Goal: Task Accomplishment & Management: Use online tool/utility

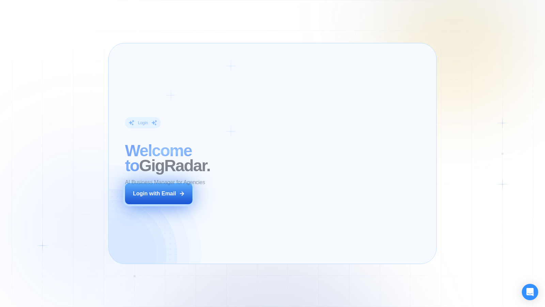
click at [171, 193] on div "Login with Email" at bounding box center [154, 193] width 43 height 7
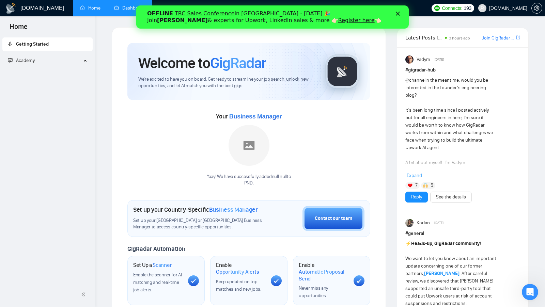
click at [121, 7] on link "Dashboard" at bounding box center [129, 8] width 31 height 6
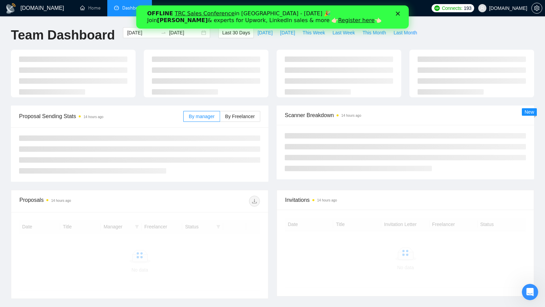
click at [398, 12] on icon "Закрыть" at bounding box center [398, 14] width 4 height 4
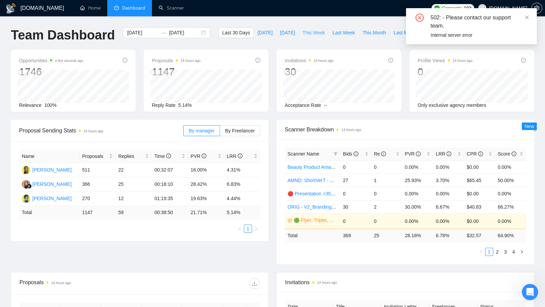
click at [310, 35] on span "This Week" at bounding box center [314, 32] width 22 height 7
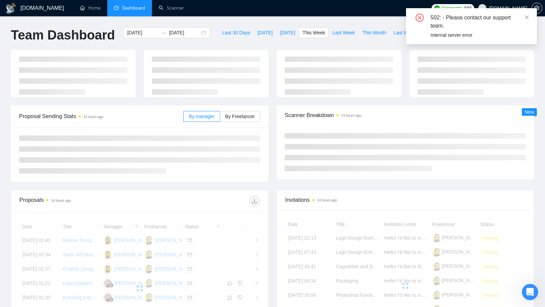
type input "[DATE]"
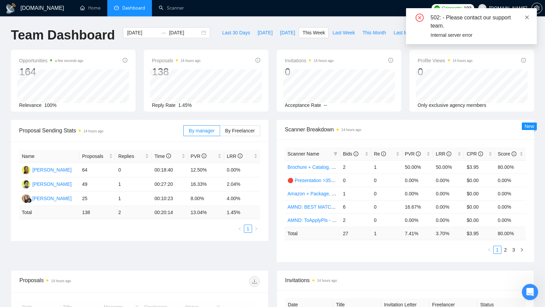
click at [527, 16] on icon "close" at bounding box center [527, 17] width 5 height 5
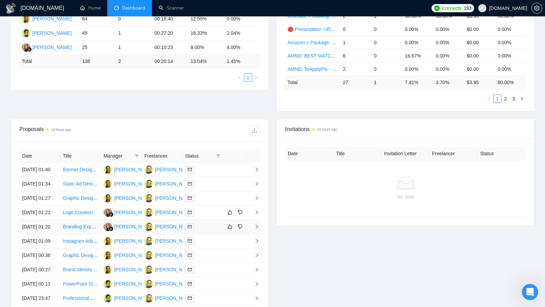
scroll to position [166, 0]
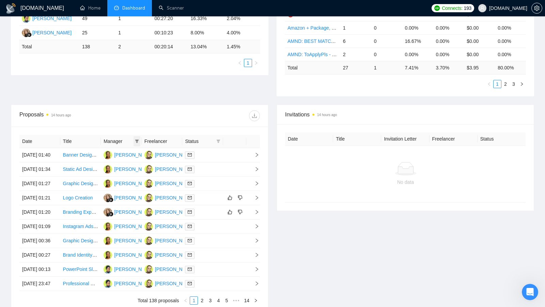
click at [137, 140] on icon "filter" at bounding box center [137, 141] width 4 height 3
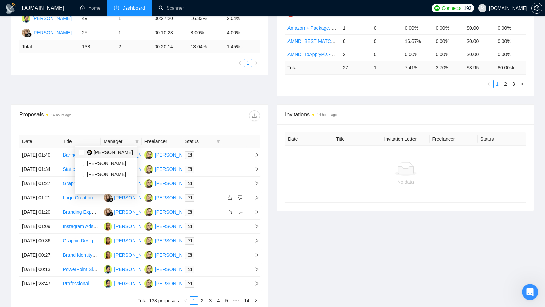
click at [103, 155] on div "[PERSON_NAME]" at bounding box center [113, 152] width 39 height 7
checkbox input "true"
click at [166, 92] on div "Proposal Sending Stats 14 hours ago By manager By Freelancer Name Proposals Rep…" at bounding box center [273, 29] width 532 height 151
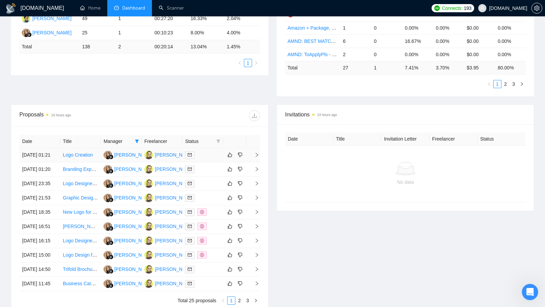
click at [208, 156] on div at bounding box center [202, 155] width 35 height 8
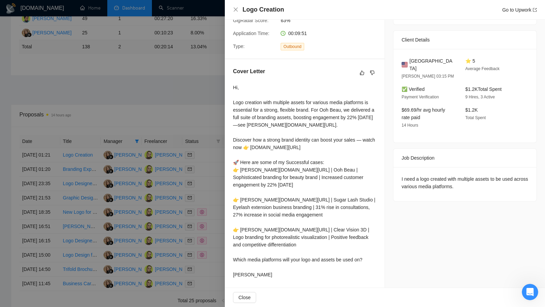
scroll to position [140, 0]
click at [154, 99] on div at bounding box center [272, 153] width 545 height 307
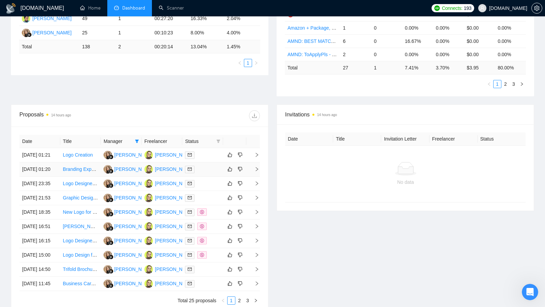
click at [208, 173] on div at bounding box center [202, 170] width 35 height 8
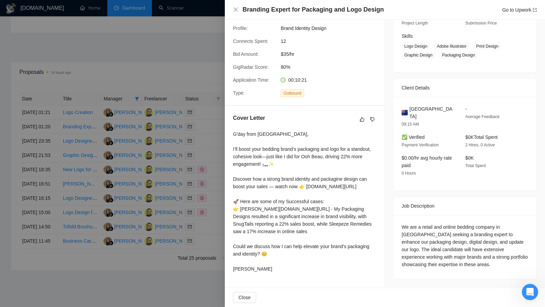
scroll to position [215, 0]
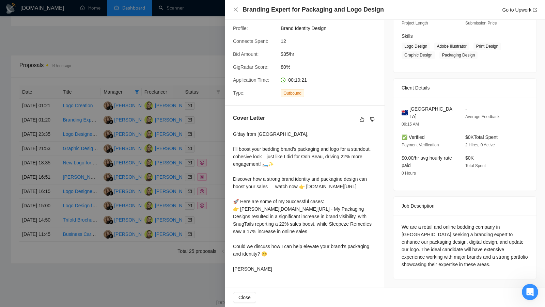
click at [200, 99] on div at bounding box center [272, 153] width 545 height 307
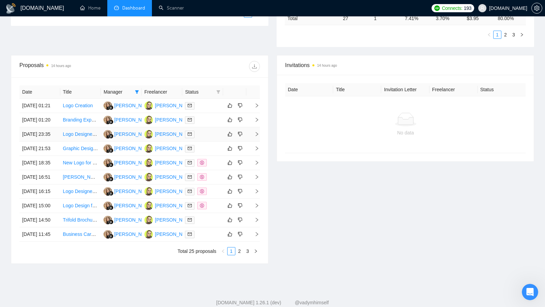
click at [213, 138] on div at bounding box center [202, 135] width 35 height 8
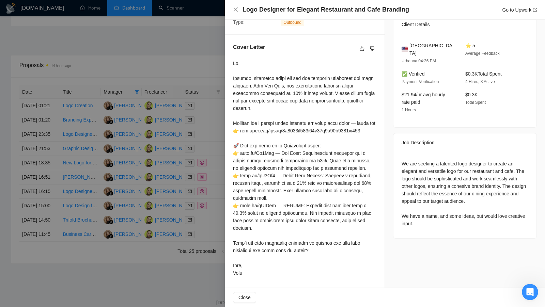
scroll to position [168, 0]
click at [214, 158] on div at bounding box center [272, 153] width 545 height 307
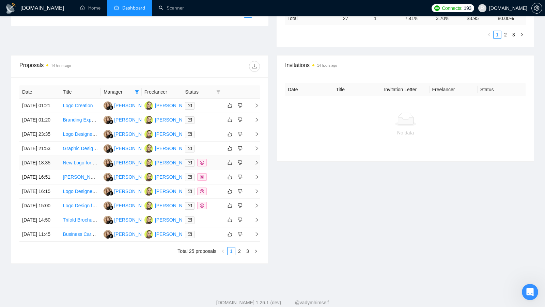
click at [213, 170] on td at bounding box center [202, 163] width 41 height 14
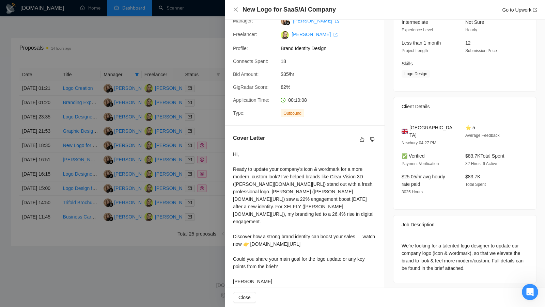
scroll to position [233, 0]
click at [176, 177] on div at bounding box center [272, 153] width 545 height 307
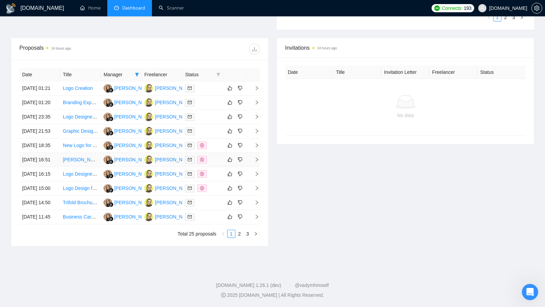
click at [218, 164] on div at bounding box center [202, 160] width 35 height 8
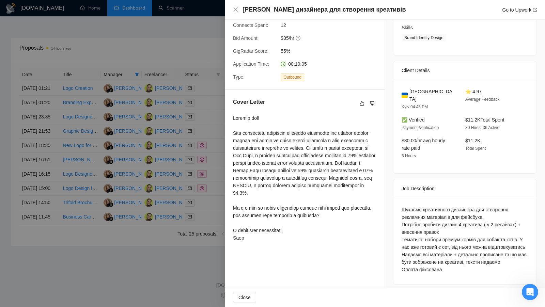
scroll to position [112, 0]
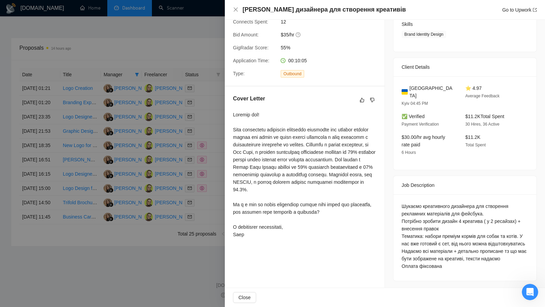
click at [213, 137] on div at bounding box center [272, 153] width 545 height 307
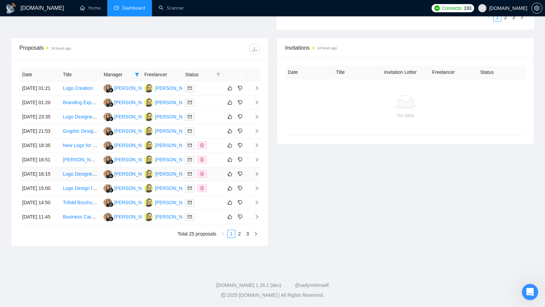
click at [219, 178] on div at bounding box center [202, 174] width 35 height 8
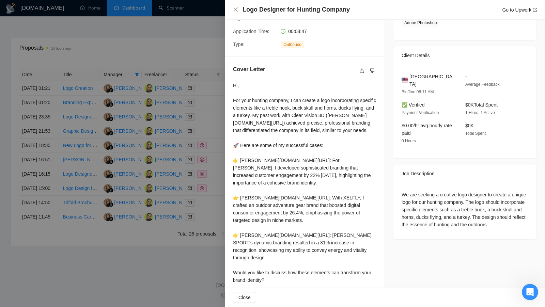
scroll to position [140, 0]
click at [185, 182] on div at bounding box center [272, 153] width 545 height 307
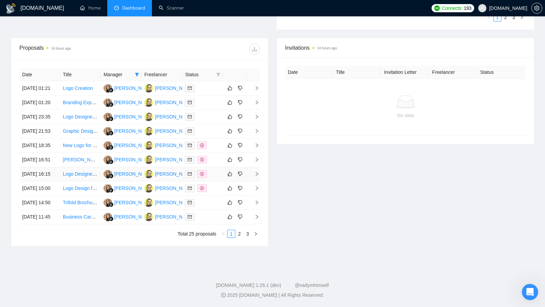
click at [218, 182] on td at bounding box center [202, 174] width 41 height 14
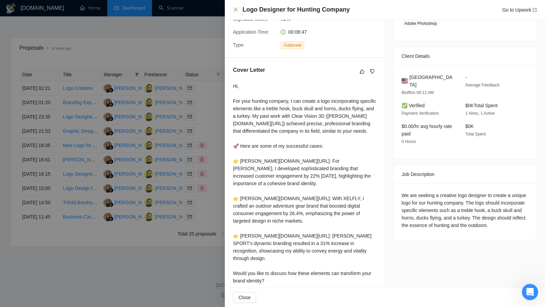
click at [193, 222] on div at bounding box center [272, 153] width 545 height 307
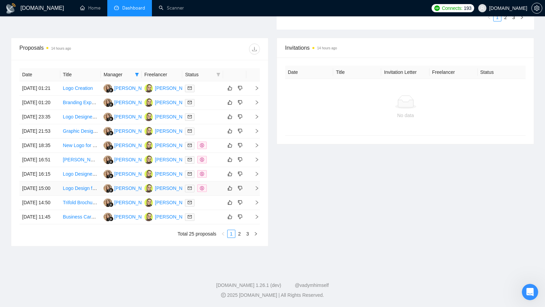
click at [215, 193] on div at bounding box center [202, 189] width 35 height 8
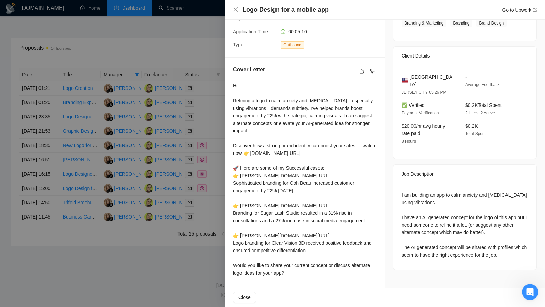
scroll to position [147, 0]
click at [196, 203] on div at bounding box center [272, 153] width 545 height 307
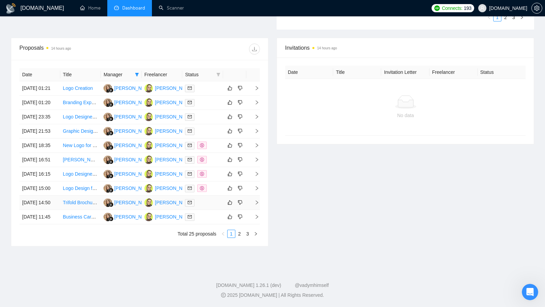
click at [209, 207] on div at bounding box center [202, 203] width 35 height 8
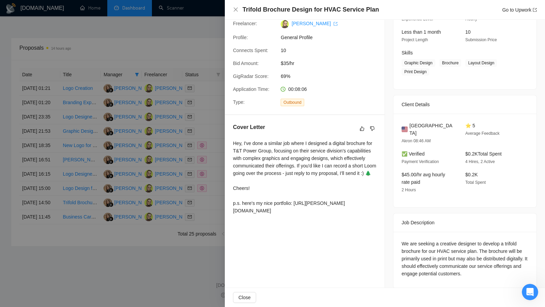
click at [174, 193] on div at bounding box center [272, 153] width 545 height 307
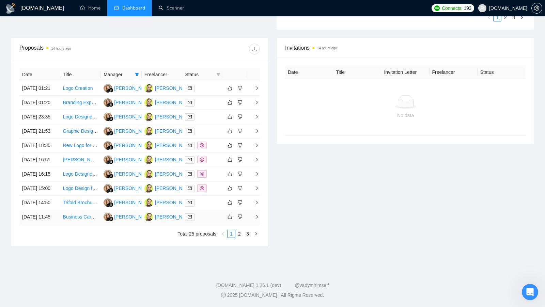
click at [214, 221] on div at bounding box center [202, 217] width 35 height 8
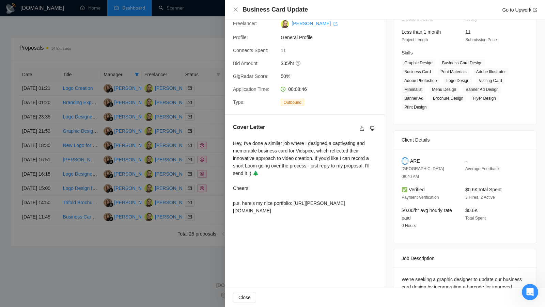
click at [184, 223] on div at bounding box center [272, 153] width 545 height 307
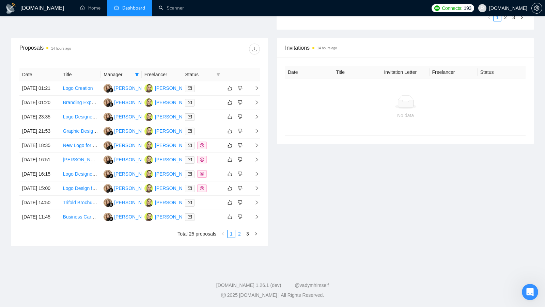
click at [239, 238] on link "2" at bounding box center [239, 233] width 7 height 7
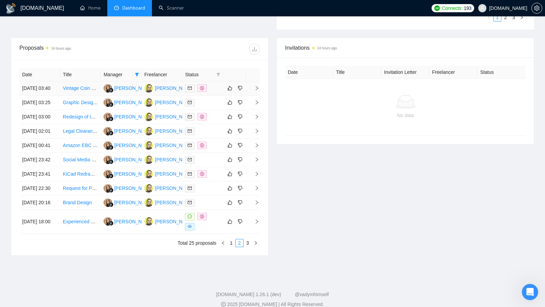
click at [213, 91] on div at bounding box center [202, 89] width 35 height 8
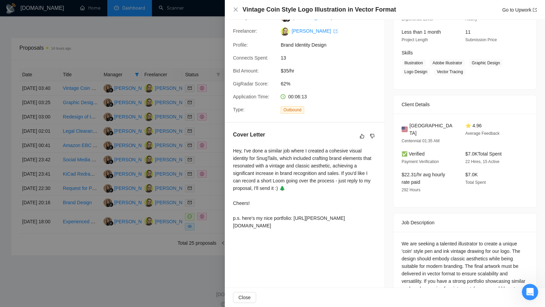
click at [207, 154] on div at bounding box center [272, 153] width 545 height 307
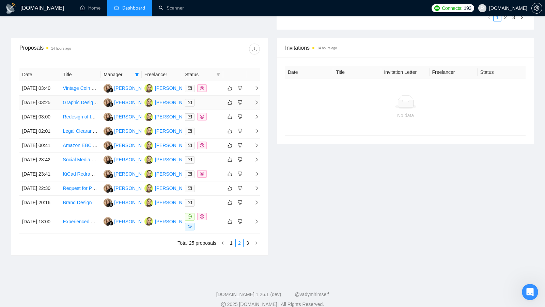
click at [208, 110] on td at bounding box center [202, 103] width 41 height 14
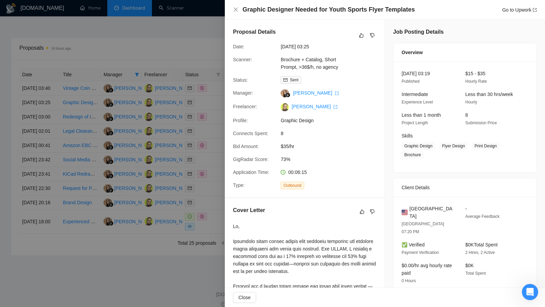
click at [182, 169] on div at bounding box center [272, 153] width 545 height 307
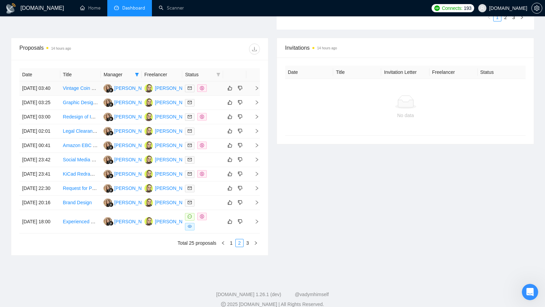
click at [216, 89] on div at bounding box center [202, 89] width 35 height 8
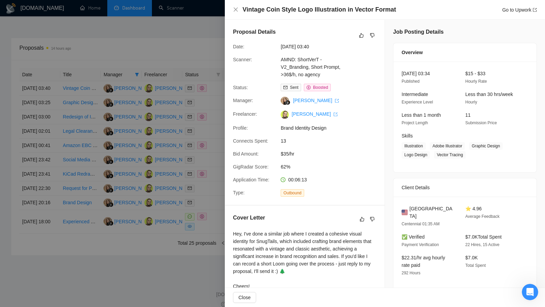
click at [185, 174] on div at bounding box center [272, 153] width 545 height 307
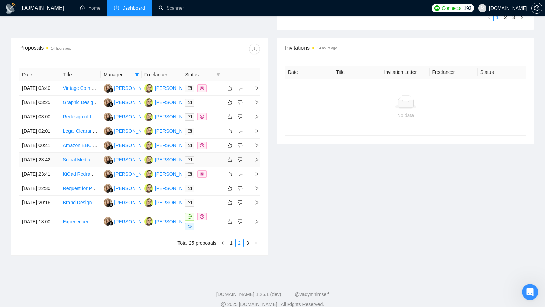
click at [212, 167] on td at bounding box center [202, 160] width 41 height 14
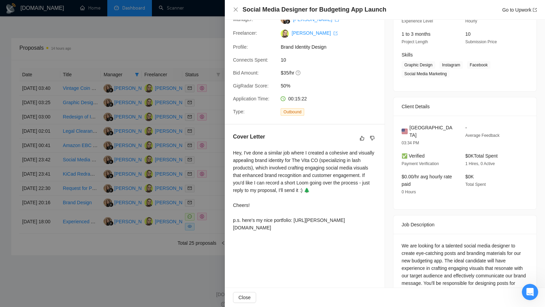
scroll to position [85, 0]
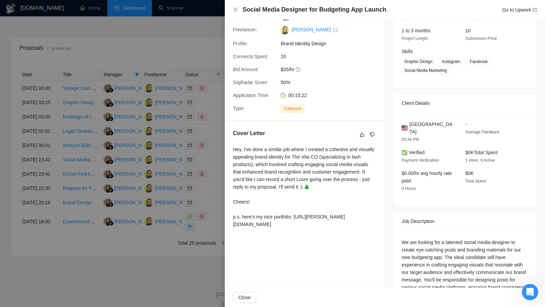
click at [133, 193] on div at bounding box center [272, 153] width 545 height 307
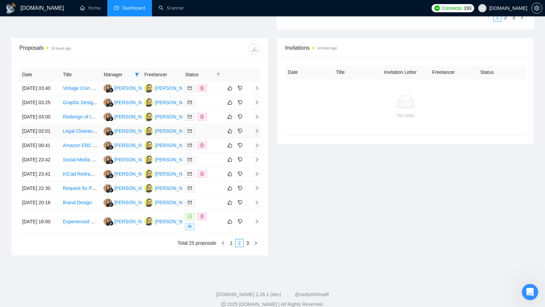
click at [213, 135] on div at bounding box center [202, 131] width 35 height 8
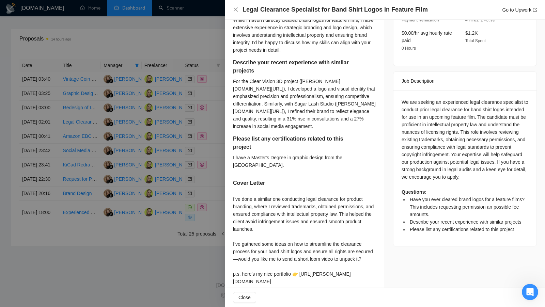
scroll to position [273, 0]
click at [194, 212] on div at bounding box center [272, 153] width 545 height 307
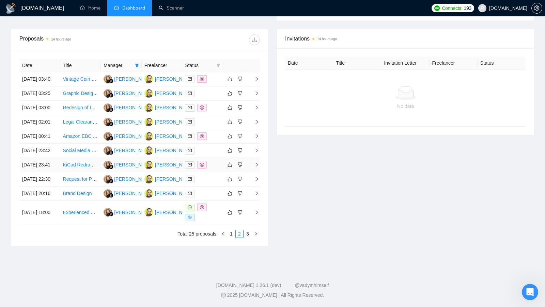
click at [215, 169] on div at bounding box center [202, 165] width 35 height 8
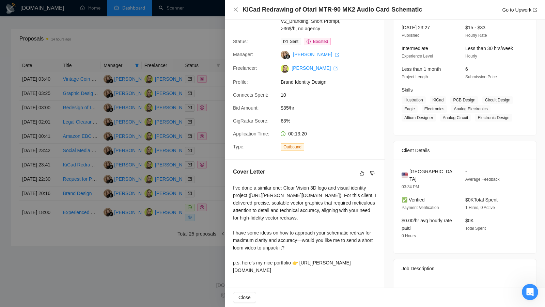
scroll to position [49, 0]
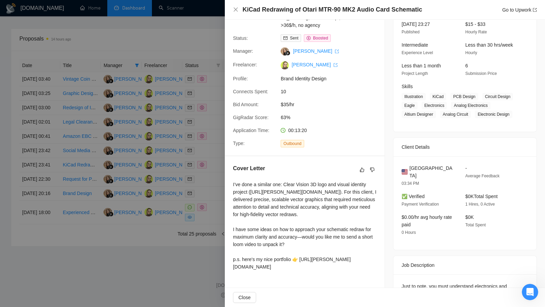
click at [177, 283] on div at bounding box center [272, 153] width 545 height 307
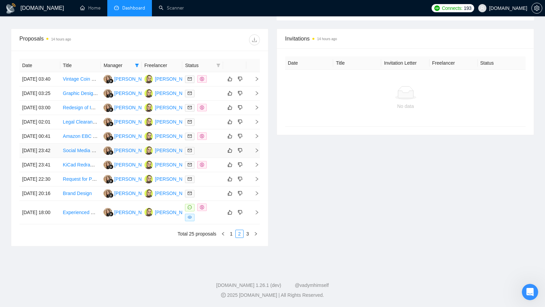
click at [207, 151] on div at bounding box center [202, 151] width 35 height 8
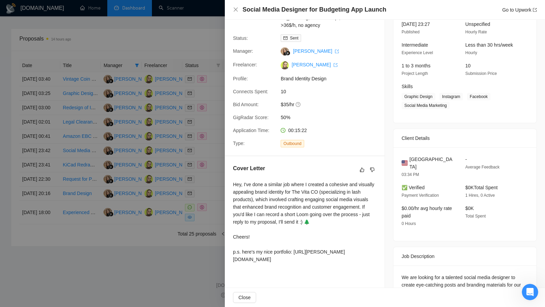
click at [195, 176] on div at bounding box center [272, 153] width 545 height 307
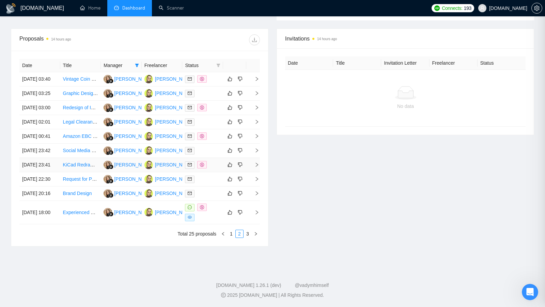
click at [217, 169] on div at bounding box center [202, 165] width 35 height 8
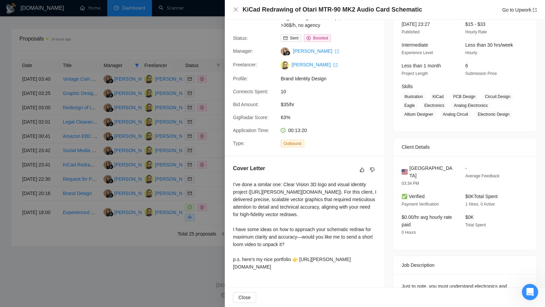
click at [204, 151] on div at bounding box center [272, 153] width 545 height 307
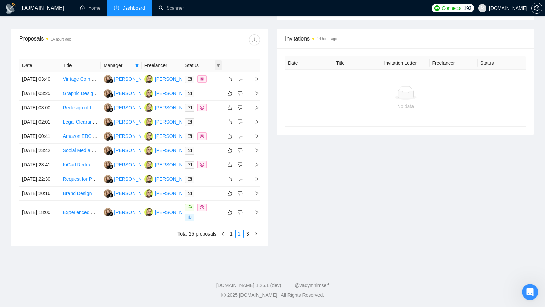
click at [216, 63] on icon "filter" at bounding box center [218, 65] width 4 height 4
click at [190, 74] on span "Chat" at bounding box center [196, 76] width 13 height 5
checkbox input "true"
click at [336, 174] on div "Invitations 14 hours ago Date Title Invitation Letter Freelancer Status No data" at bounding box center [406, 138] width 266 height 218
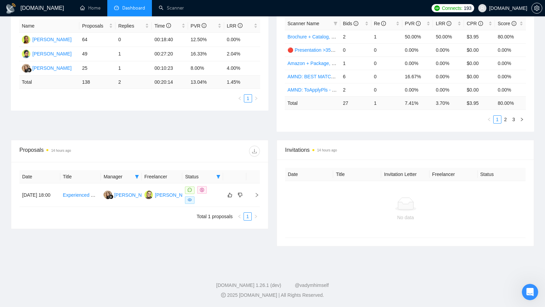
scroll to position [128, 0]
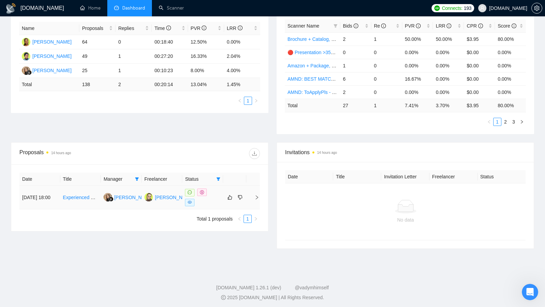
click at [207, 203] on div at bounding box center [202, 198] width 35 height 18
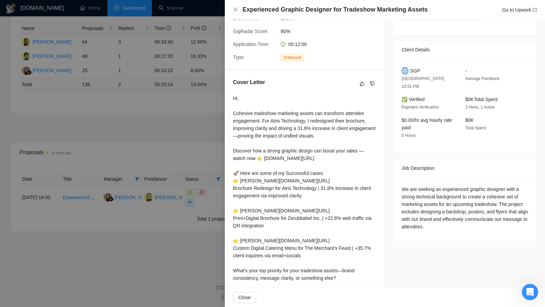
scroll to position [171, 0]
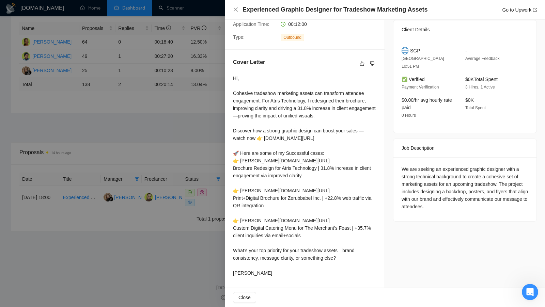
click at [163, 264] on div at bounding box center [272, 153] width 545 height 307
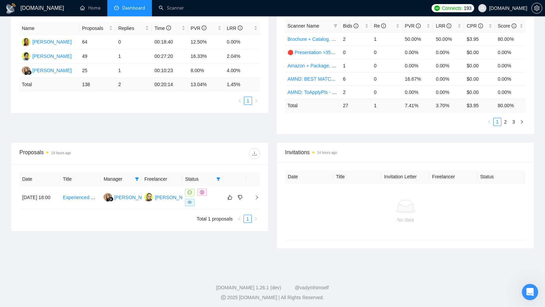
scroll to position [0, 0]
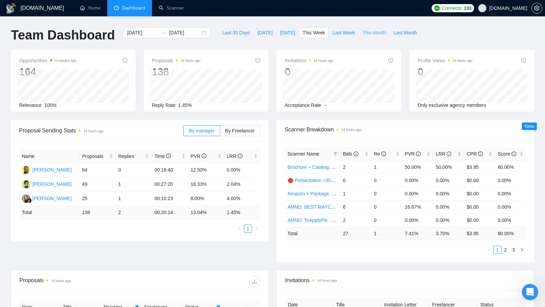
click at [369, 33] on span "This Month" at bounding box center [375, 32] width 24 height 7
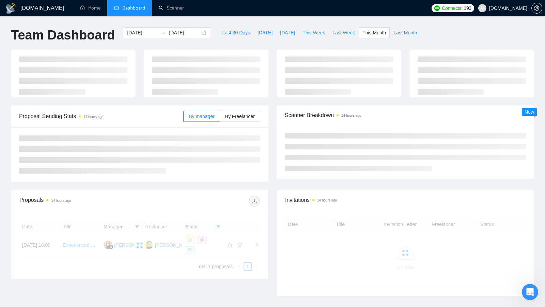
type input "[DATE]"
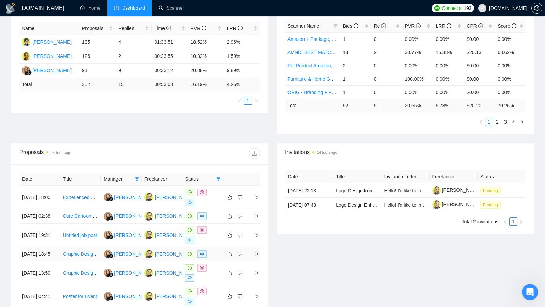
scroll to position [132, 0]
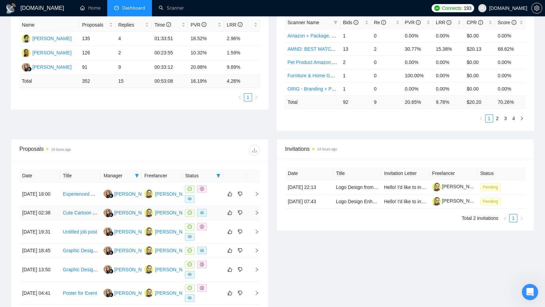
click at [217, 218] on td at bounding box center [202, 213] width 41 height 14
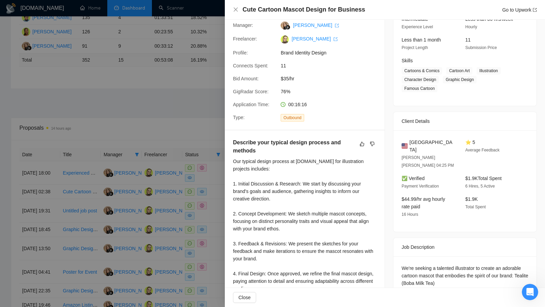
scroll to position [0, 0]
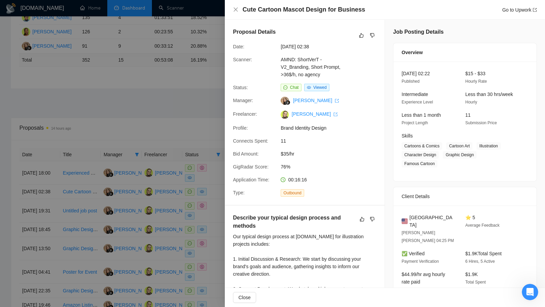
click at [172, 93] on div at bounding box center [272, 153] width 545 height 307
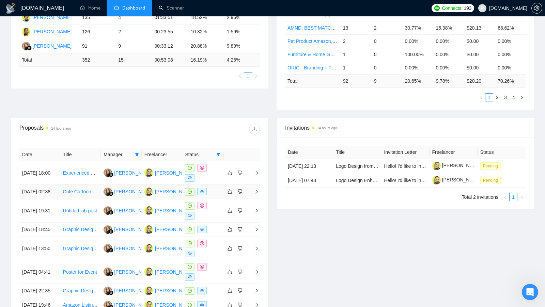
click at [212, 196] on div at bounding box center [202, 192] width 35 height 8
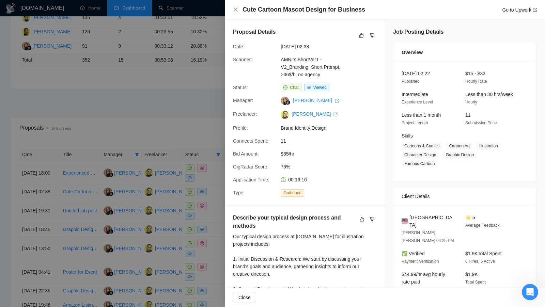
click at [164, 227] on div at bounding box center [272, 153] width 545 height 307
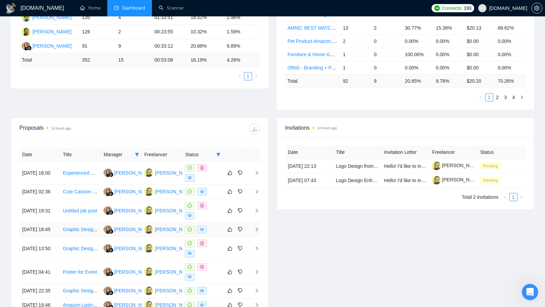
click at [218, 234] on div at bounding box center [202, 230] width 35 height 8
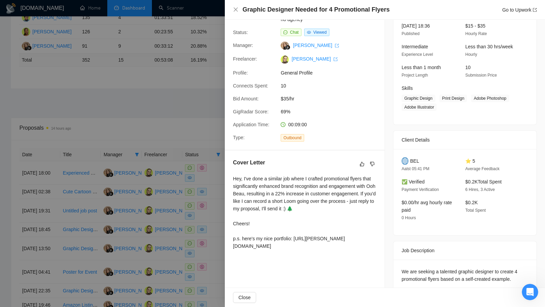
scroll to position [53, 0]
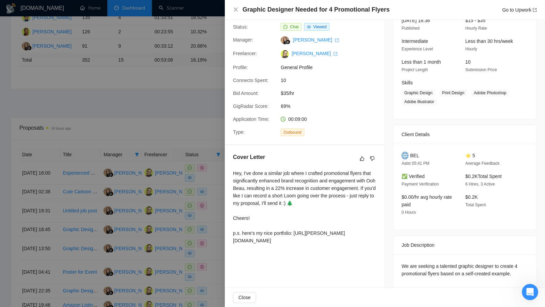
click at [180, 231] on div at bounding box center [272, 153] width 545 height 307
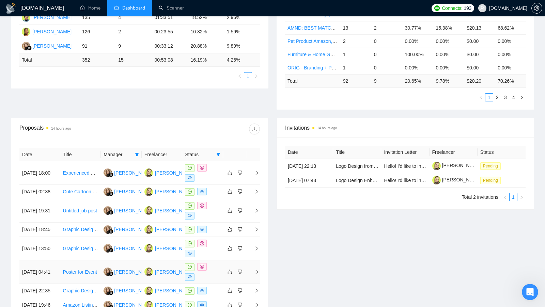
click at [215, 281] on div at bounding box center [202, 272] width 35 height 18
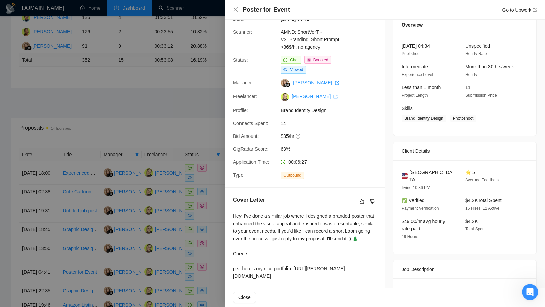
scroll to position [0, 0]
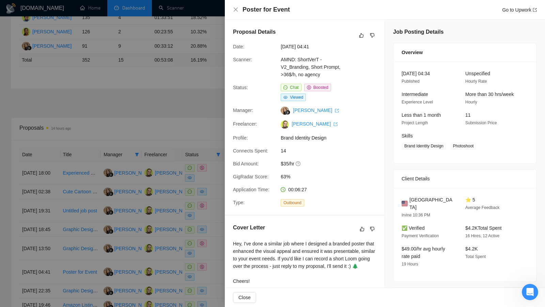
click at [168, 185] on div at bounding box center [272, 153] width 545 height 307
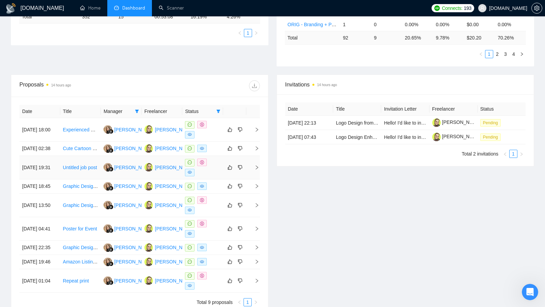
scroll to position [196, 0]
click at [214, 241] on td at bounding box center [202, 229] width 41 height 24
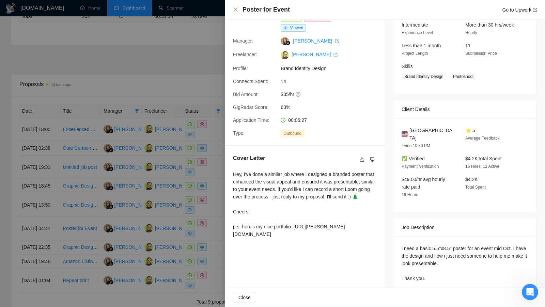
scroll to position [74, 0]
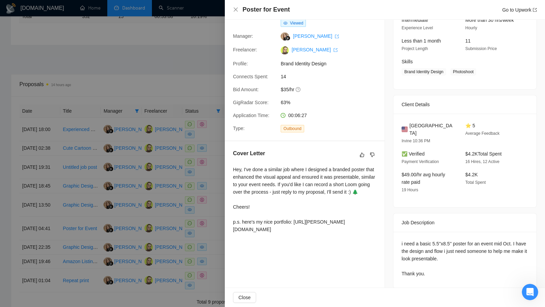
click at [187, 202] on div at bounding box center [272, 153] width 545 height 307
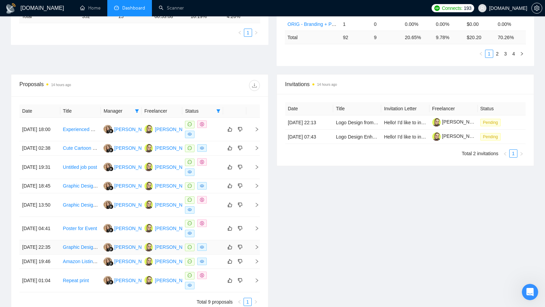
click at [216, 255] on td at bounding box center [202, 248] width 41 height 14
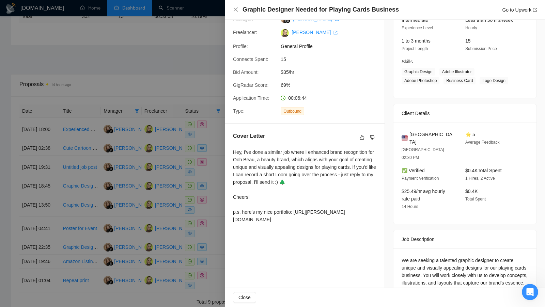
click at [176, 261] on div at bounding box center [272, 153] width 545 height 307
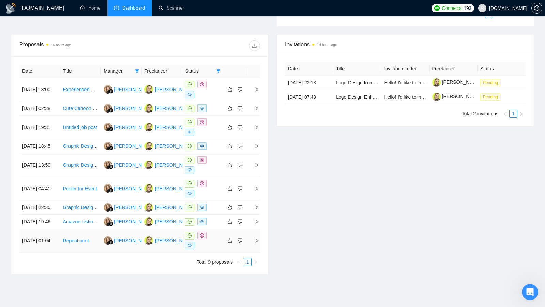
scroll to position [252, 0]
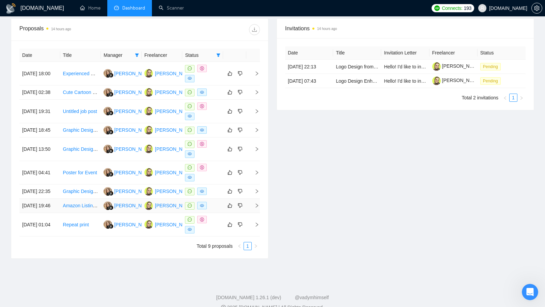
click at [218, 210] on div at bounding box center [202, 206] width 35 height 8
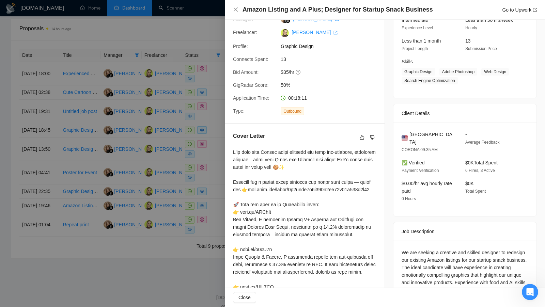
scroll to position [162, 0]
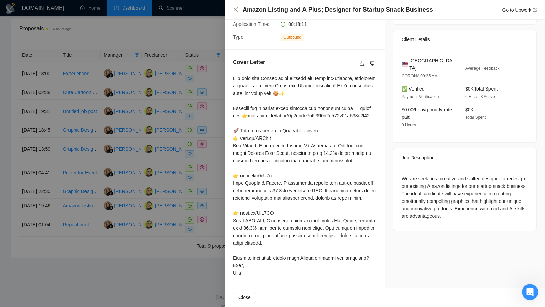
click at [164, 239] on div at bounding box center [272, 153] width 545 height 307
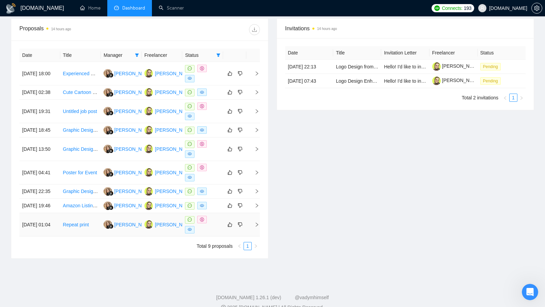
click at [217, 234] on div at bounding box center [202, 225] width 35 height 18
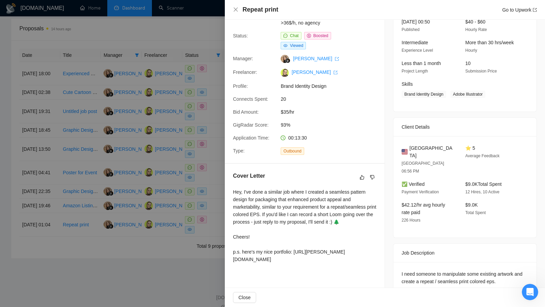
click at [165, 282] on div at bounding box center [272, 153] width 545 height 307
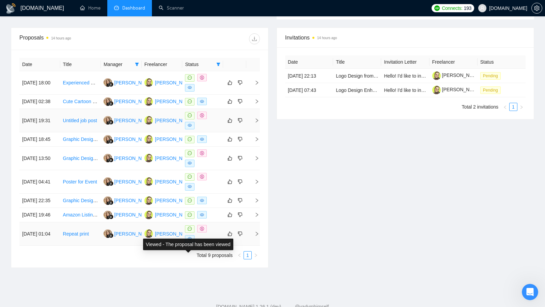
scroll to position [233, 0]
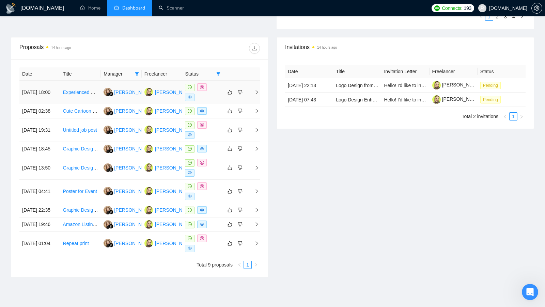
click at [217, 84] on div at bounding box center [202, 92] width 35 height 18
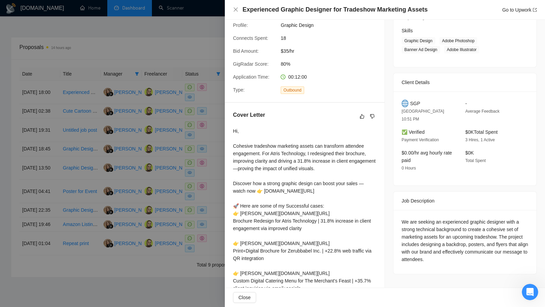
scroll to position [121, 0]
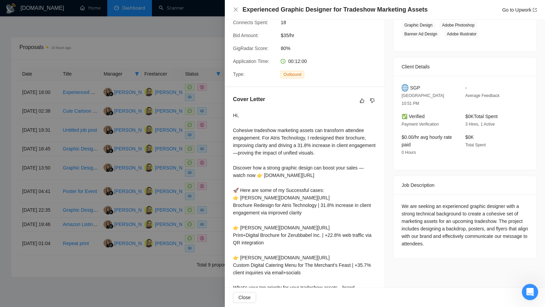
click at [139, 182] on div at bounding box center [272, 153] width 545 height 307
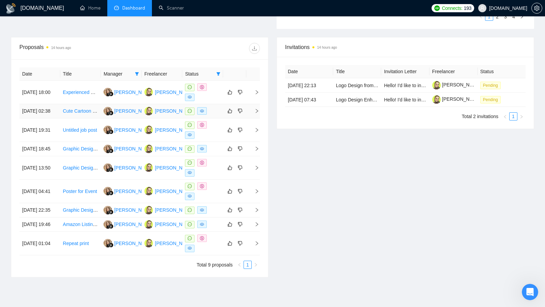
click at [217, 118] on td at bounding box center [202, 111] width 41 height 14
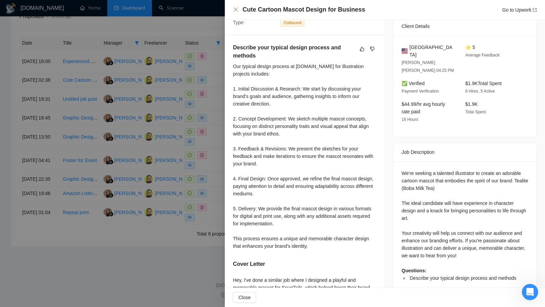
scroll to position [236, 0]
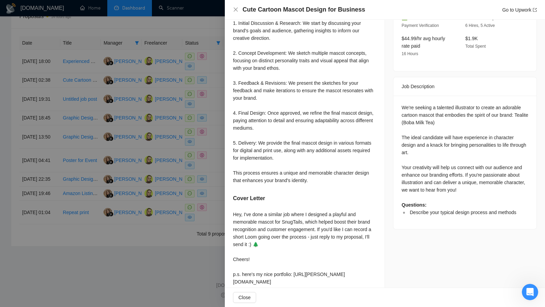
click at [131, 231] on div at bounding box center [272, 153] width 545 height 307
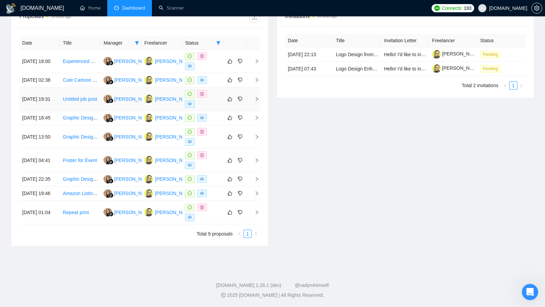
click at [215, 90] on div at bounding box center [202, 99] width 35 height 18
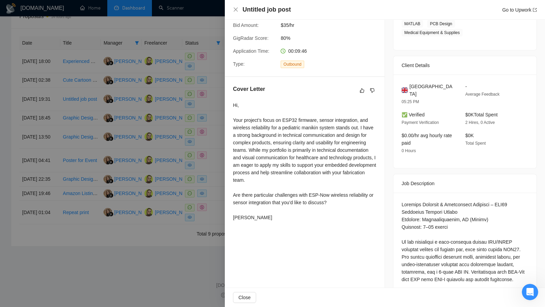
scroll to position [126, 0]
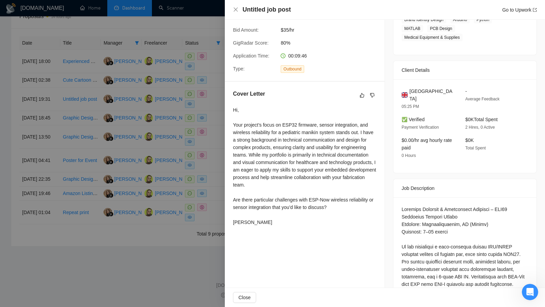
click at [193, 136] on div at bounding box center [272, 153] width 545 height 307
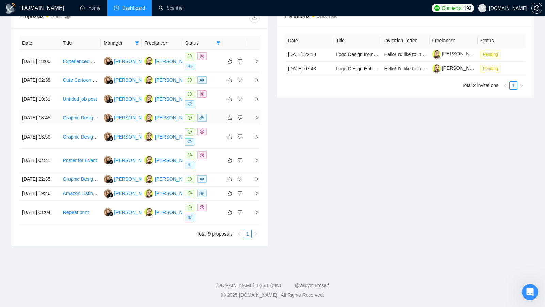
click at [217, 111] on td at bounding box center [202, 118] width 41 height 14
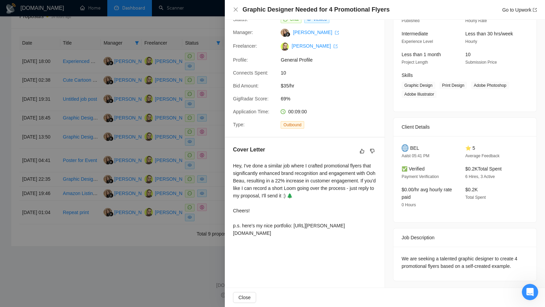
click at [148, 188] on div at bounding box center [272, 153] width 545 height 307
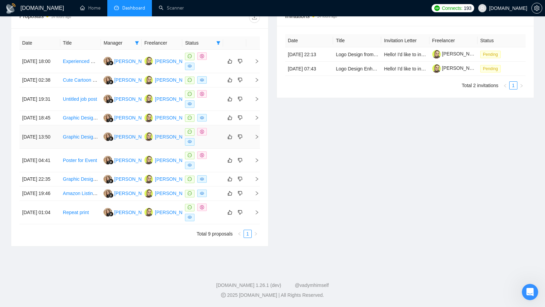
click at [216, 128] on div at bounding box center [202, 137] width 35 height 18
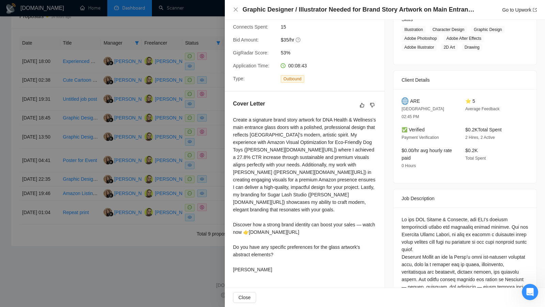
scroll to position [141, 0]
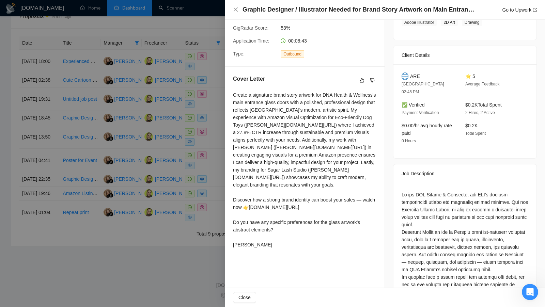
click at [152, 268] on div at bounding box center [272, 153] width 545 height 307
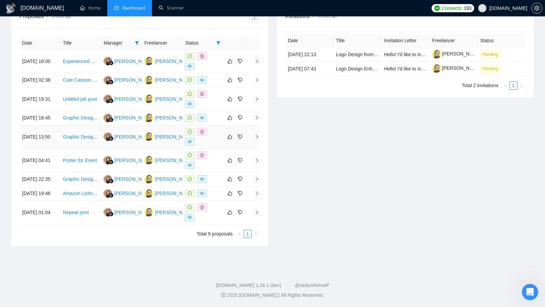
click at [216, 128] on div at bounding box center [202, 137] width 35 height 18
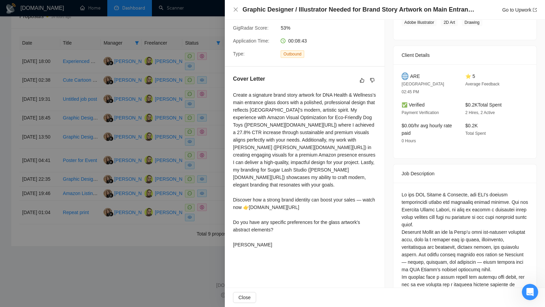
click at [171, 250] on div at bounding box center [272, 153] width 545 height 307
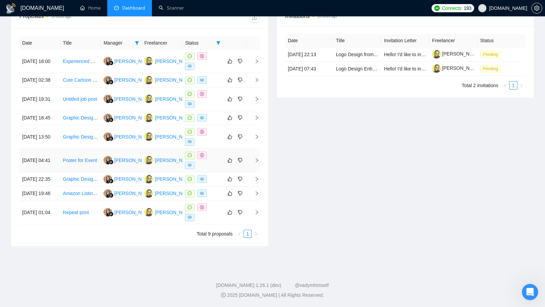
click at [211, 152] on div at bounding box center [202, 161] width 35 height 18
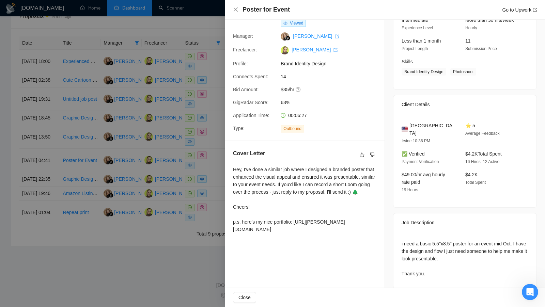
click at [157, 228] on div at bounding box center [272, 153] width 545 height 307
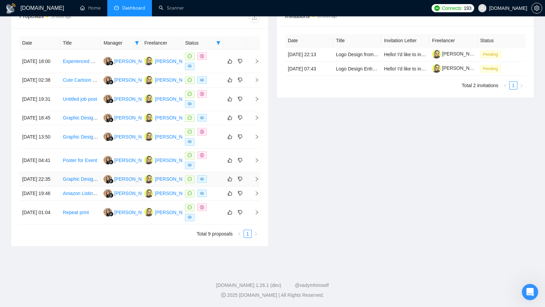
click at [214, 176] on div at bounding box center [202, 180] width 35 height 8
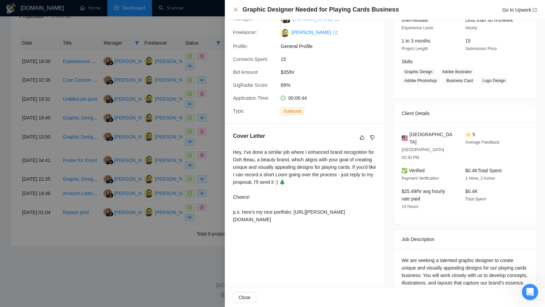
click at [198, 212] on div at bounding box center [272, 153] width 545 height 307
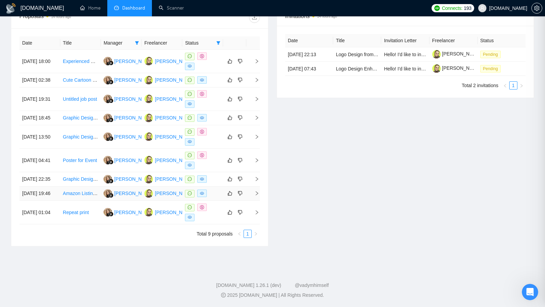
click at [212, 190] on div at bounding box center [202, 194] width 35 height 8
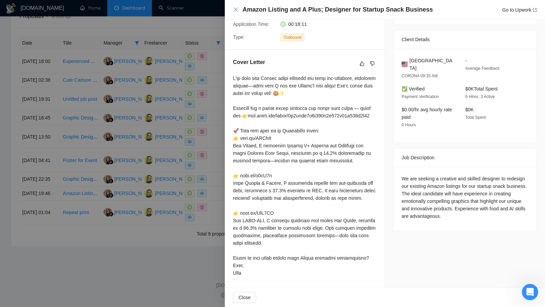
click at [180, 242] on div at bounding box center [272, 153] width 545 height 307
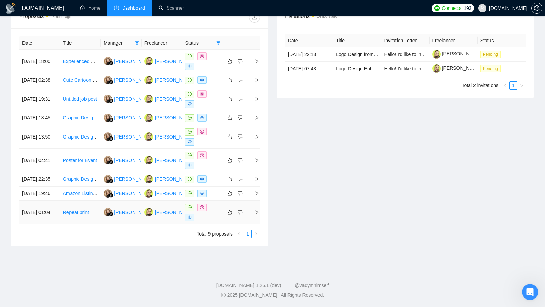
click at [207, 211] on div at bounding box center [202, 213] width 35 height 18
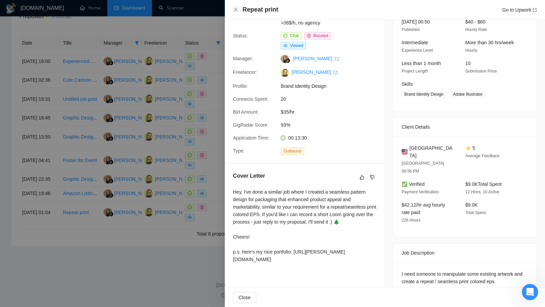
click at [194, 263] on div at bounding box center [272, 153] width 545 height 307
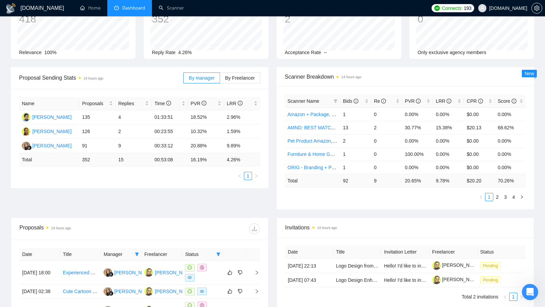
scroll to position [65, 0]
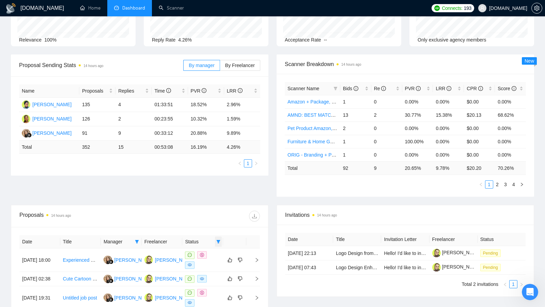
click at [219, 240] on icon "filter" at bounding box center [219, 241] width 4 height 3
click at [187, 252] on input "checkbox" at bounding box center [187, 252] width 5 height 5
checkbox input "false"
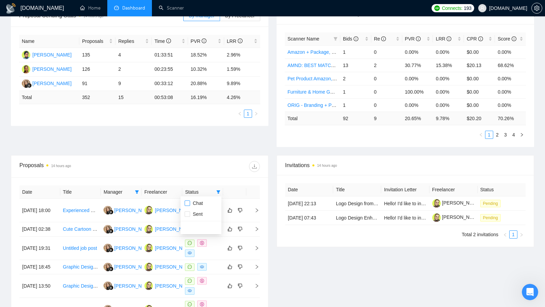
scroll to position [147, 0]
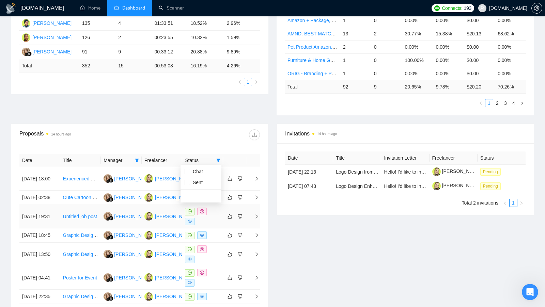
click at [216, 226] on div at bounding box center [202, 217] width 35 height 18
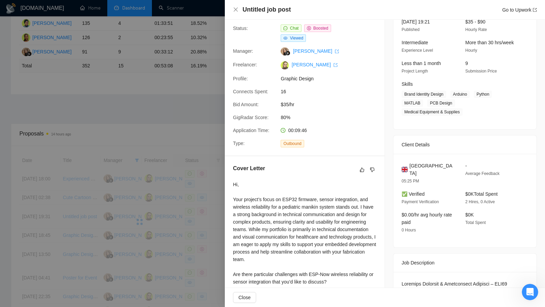
click at [201, 113] on div at bounding box center [272, 153] width 545 height 307
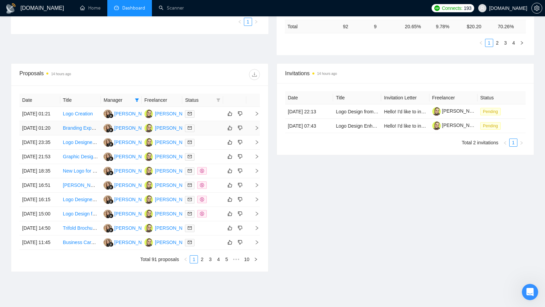
scroll to position [213, 0]
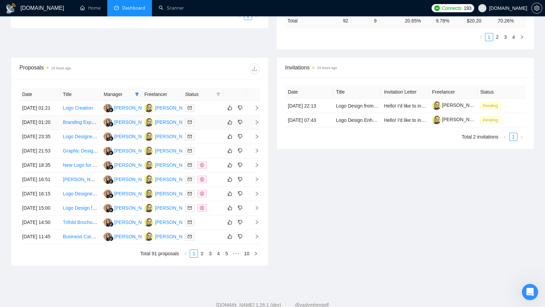
click at [202, 130] on td at bounding box center [202, 123] width 41 height 14
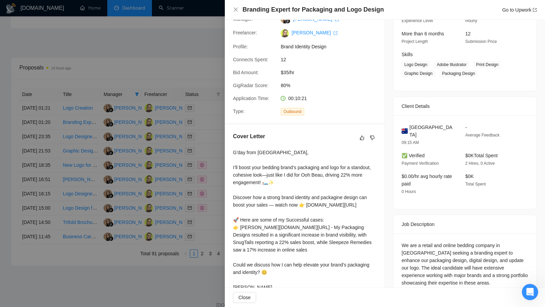
scroll to position [86, 0]
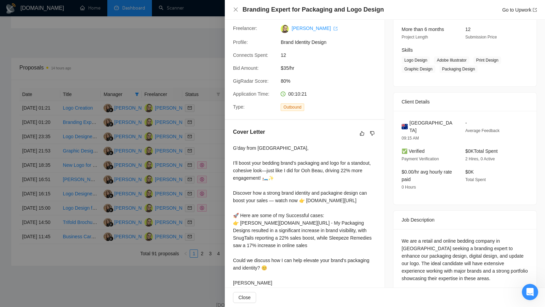
click at [178, 179] on div at bounding box center [272, 153] width 545 height 307
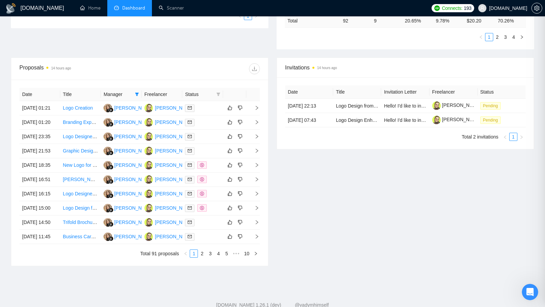
click at [207, 158] on td at bounding box center [202, 151] width 41 height 14
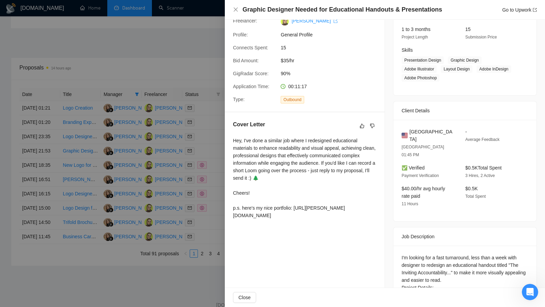
click at [199, 166] on div at bounding box center [272, 153] width 545 height 307
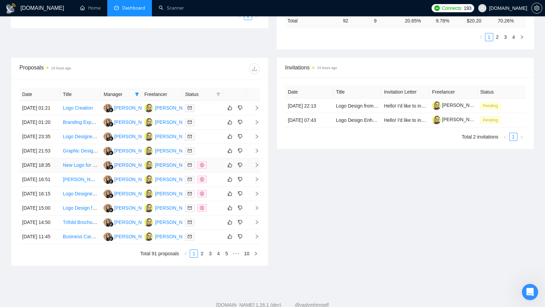
click at [219, 169] on div at bounding box center [202, 166] width 35 height 8
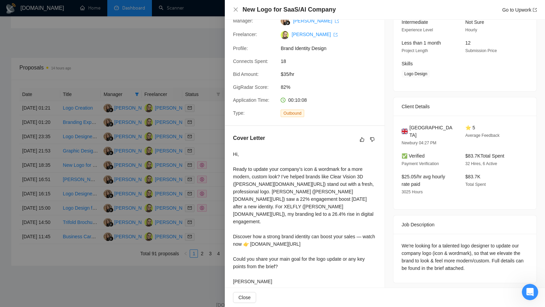
click at [193, 193] on div at bounding box center [272, 153] width 545 height 307
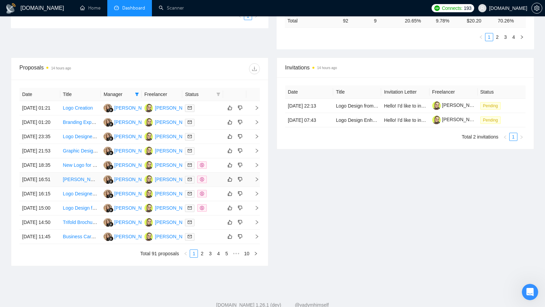
click at [212, 187] on td at bounding box center [202, 180] width 41 height 14
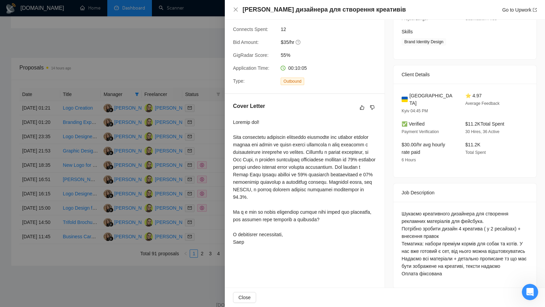
scroll to position [0, 0]
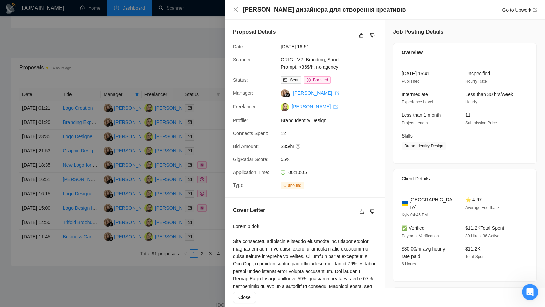
click at [211, 163] on div at bounding box center [272, 153] width 545 height 307
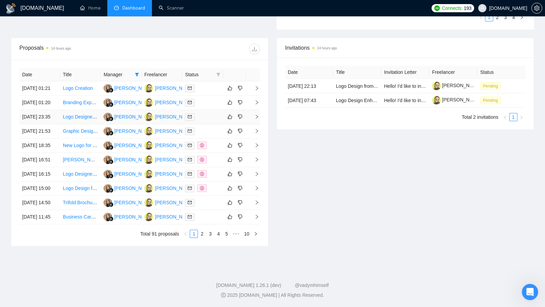
scroll to position [294, 0]
click at [200, 233] on link "2" at bounding box center [201, 233] width 7 height 7
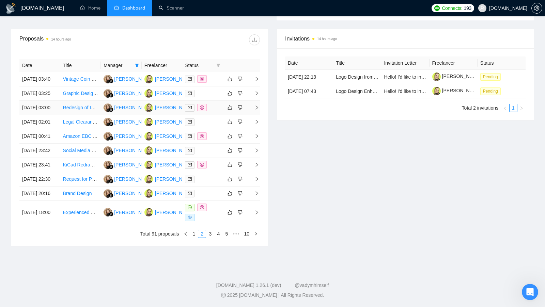
scroll to position [260, 0]
click at [214, 72] on td at bounding box center [202, 79] width 41 height 14
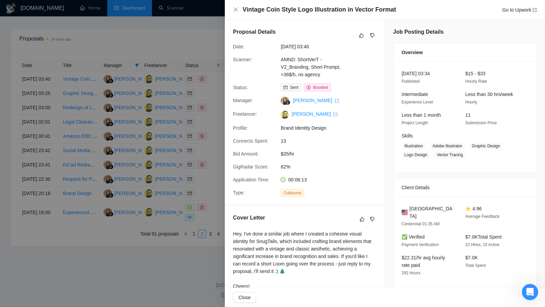
click at [202, 87] on div at bounding box center [272, 153] width 545 height 307
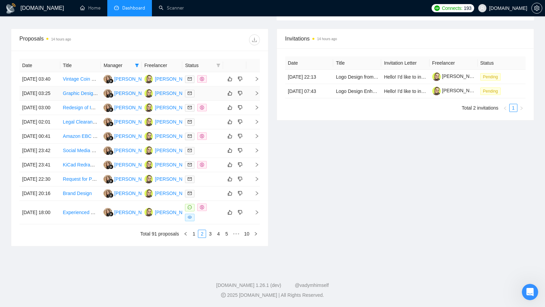
click at [208, 90] on div at bounding box center [202, 94] width 35 height 8
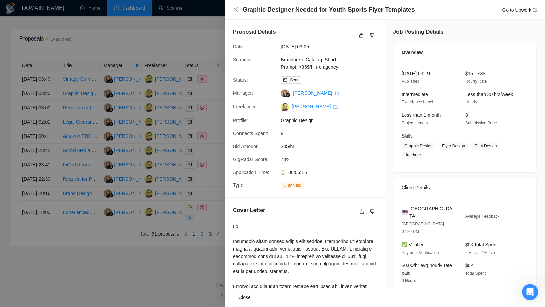
click at [199, 112] on div at bounding box center [272, 153] width 545 height 307
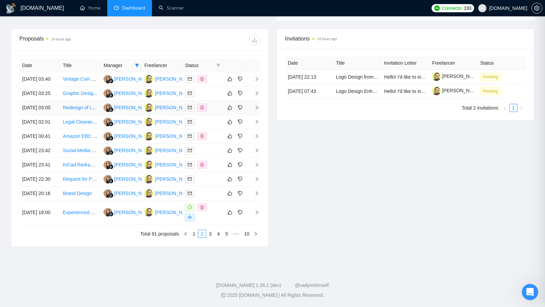
click at [212, 105] on div at bounding box center [202, 108] width 35 height 8
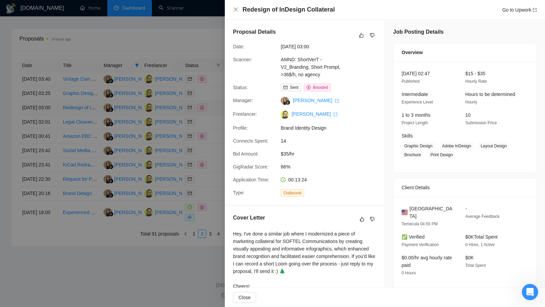
click at [212, 105] on div at bounding box center [272, 153] width 545 height 307
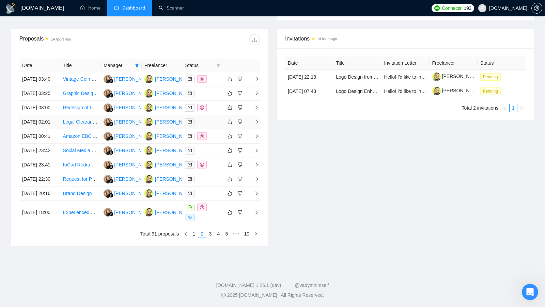
click at [212, 118] on td at bounding box center [202, 122] width 41 height 14
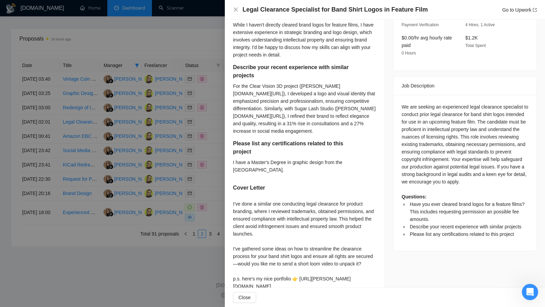
scroll to position [225, 0]
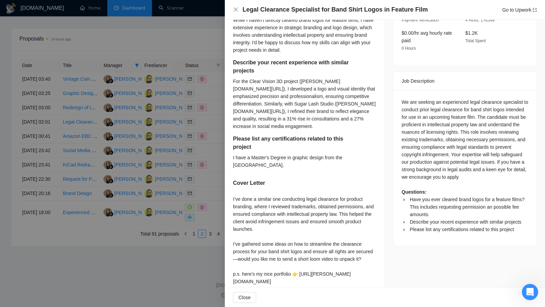
click at [201, 251] on div at bounding box center [272, 153] width 545 height 307
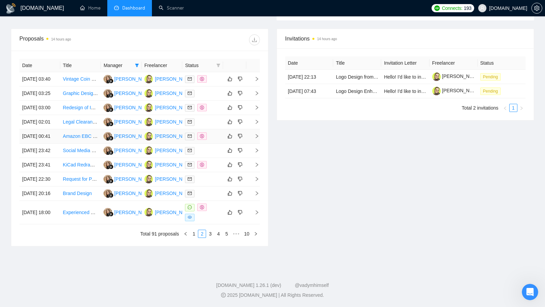
click at [221, 144] on td at bounding box center [202, 137] width 41 height 14
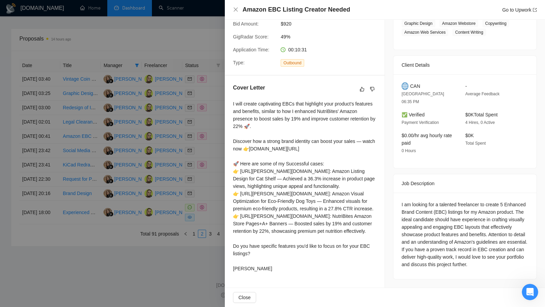
click at [207, 162] on div at bounding box center [272, 153] width 545 height 307
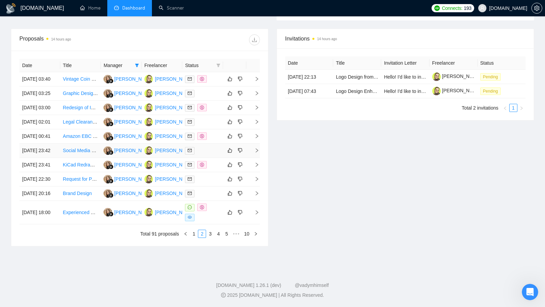
click at [209, 155] on div at bounding box center [202, 151] width 35 height 8
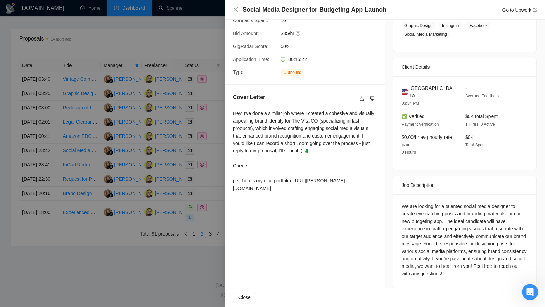
click at [171, 164] on div at bounding box center [272, 153] width 545 height 307
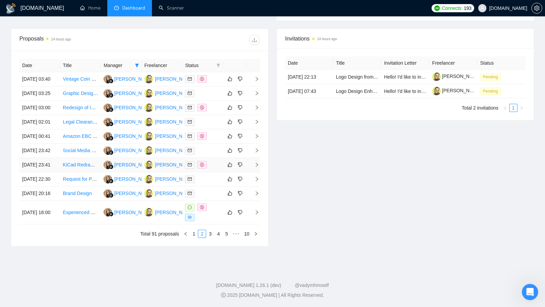
click at [217, 172] on td at bounding box center [202, 165] width 41 height 14
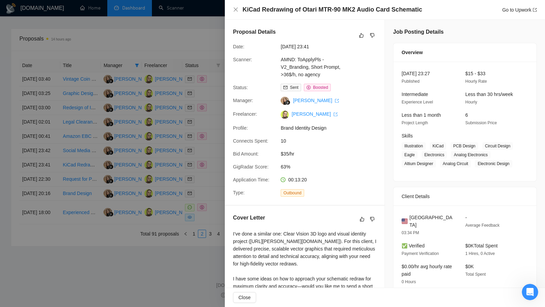
scroll to position [1, 0]
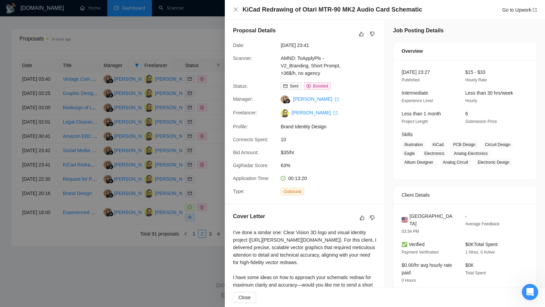
click at [196, 112] on div at bounding box center [272, 153] width 545 height 307
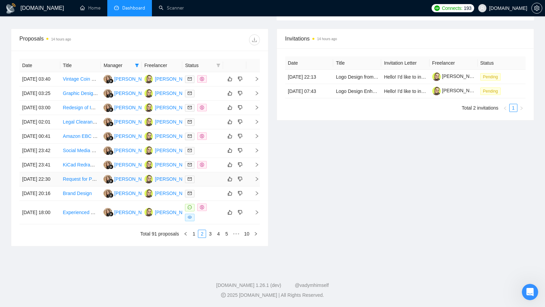
click at [212, 183] on div at bounding box center [202, 180] width 35 height 8
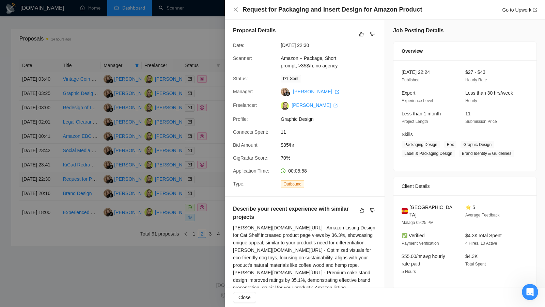
click at [212, 208] on div at bounding box center [272, 153] width 545 height 307
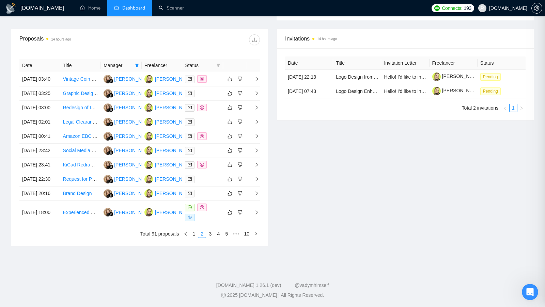
click at [211, 198] on div at bounding box center [202, 194] width 35 height 8
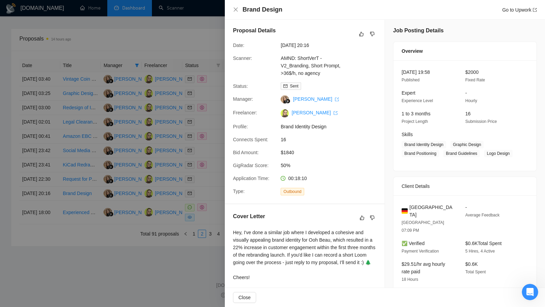
click at [196, 234] on div at bounding box center [272, 153] width 545 height 307
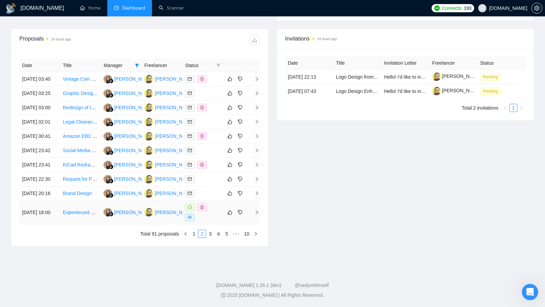
click at [197, 222] on div at bounding box center [202, 213] width 35 height 18
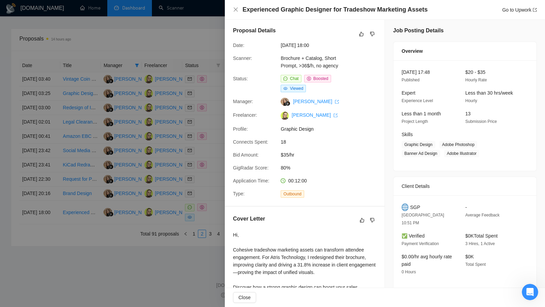
click at [202, 219] on div at bounding box center [272, 153] width 545 height 307
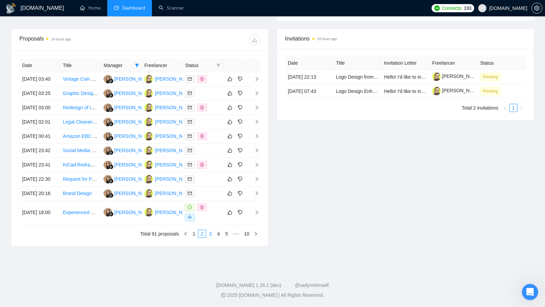
click at [211, 238] on link "3" at bounding box center [210, 233] width 7 height 7
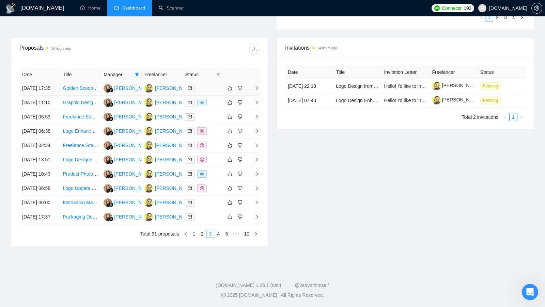
click at [211, 85] on div at bounding box center [202, 89] width 35 height 8
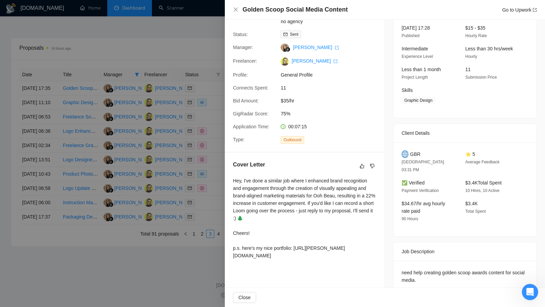
scroll to position [67, 0]
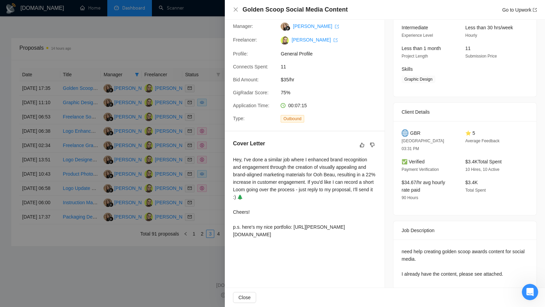
click at [168, 113] on div at bounding box center [272, 153] width 545 height 307
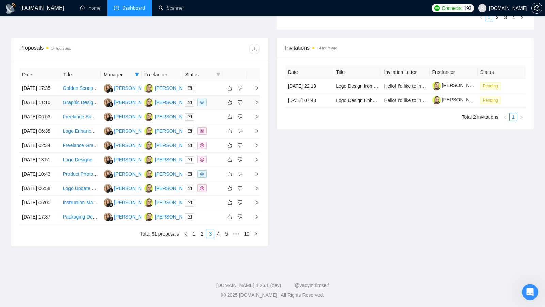
click at [223, 96] on td at bounding box center [234, 103] width 23 height 14
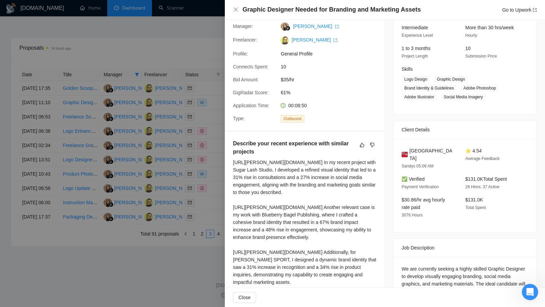
click at [202, 103] on div at bounding box center [272, 153] width 545 height 307
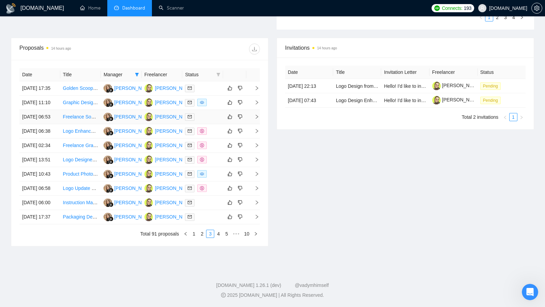
click at [214, 113] on div at bounding box center [202, 117] width 35 height 8
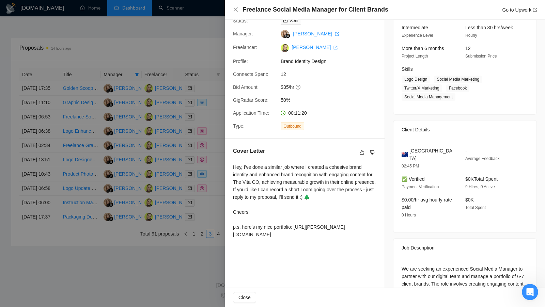
click at [205, 124] on div at bounding box center [272, 153] width 545 height 307
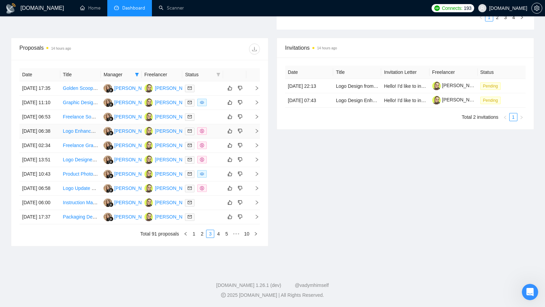
click at [211, 127] on div at bounding box center [202, 131] width 35 height 8
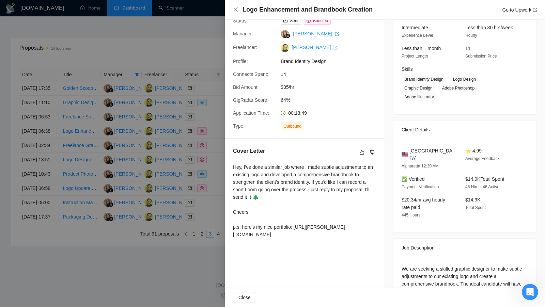
click at [212, 150] on div at bounding box center [272, 153] width 545 height 307
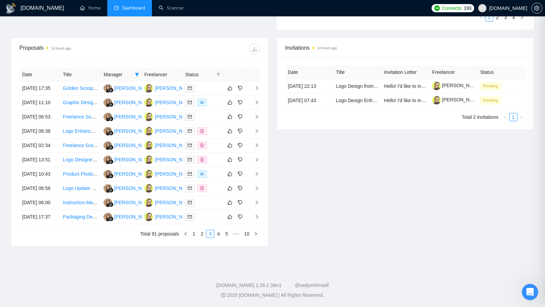
click at [212, 150] on div at bounding box center [272, 153] width 545 height 307
click at [212, 150] on td at bounding box center [202, 146] width 41 height 14
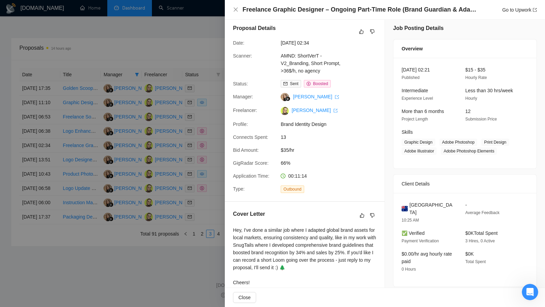
scroll to position [0, 0]
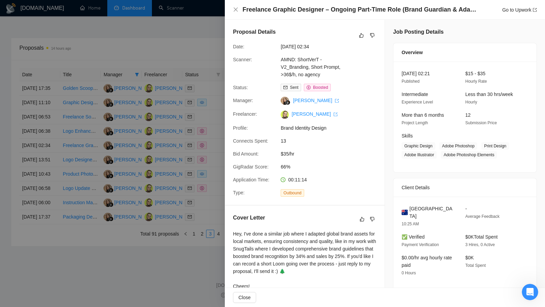
click at [142, 175] on div at bounding box center [272, 153] width 545 height 307
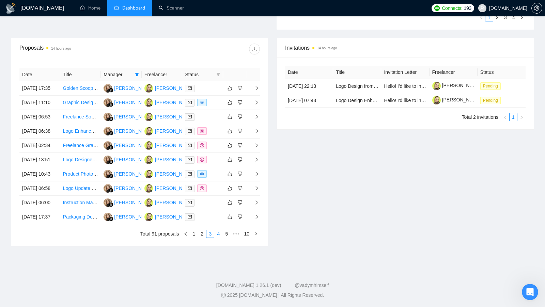
click at [219, 238] on link "4" at bounding box center [218, 233] width 7 height 7
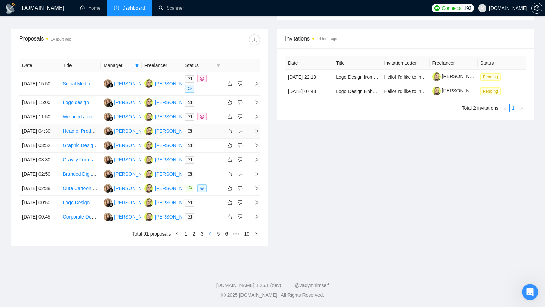
click at [211, 132] on td at bounding box center [202, 131] width 41 height 14
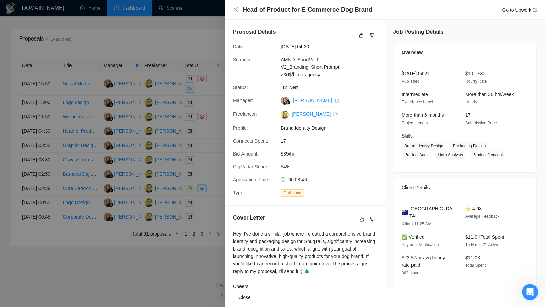
click at [185, 94] on div at bounding box center [272, 153] width 545 height 307
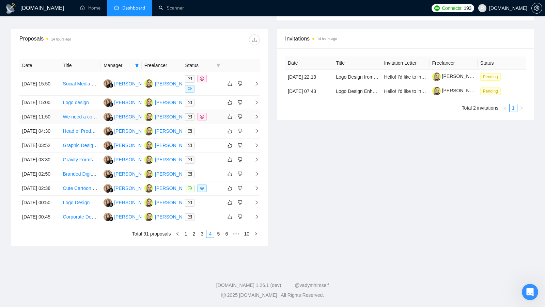
click at [217, 113] on div at bounding box center [202, 117] width 35 height 8
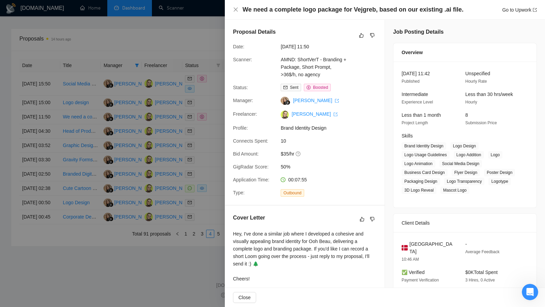
click at [201, 105] on div at bounding box center [272, 153] width 545 height 307
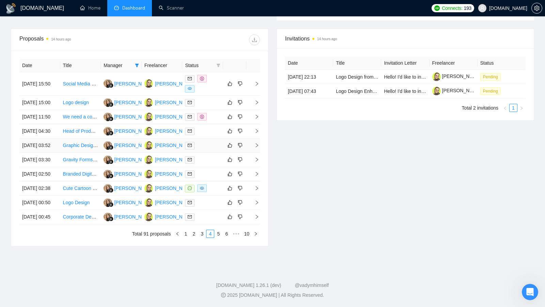
click at [209, 152] on td at bounding box center [202, 146] width 41 height 14
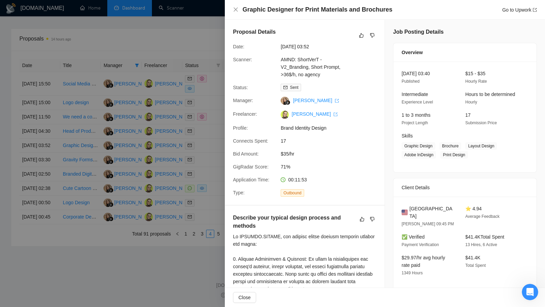
click at [205, 166] on div at bounding box center [272, 153] width 545 height 307
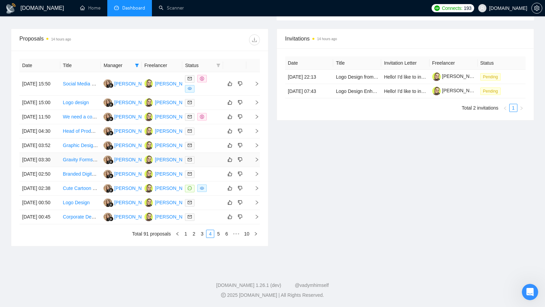
click at [209, 164] on div at bounding box center [202, 160] width 35 height 8
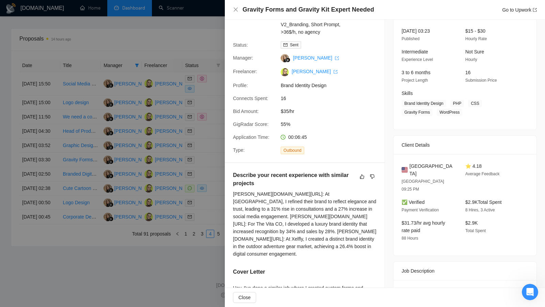
scroll to position [115, 0]
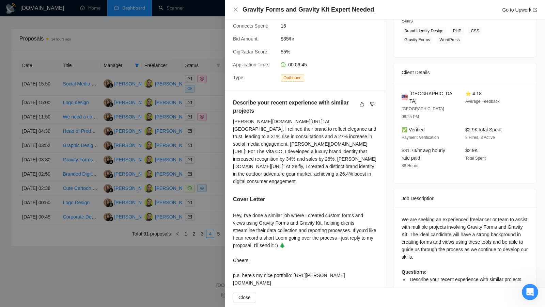
click at [205, 216] on div at bounding box center [272, 153] width 545 height 307
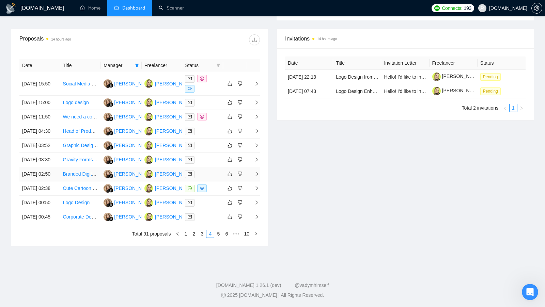
click at [223, 182] on td at bounding box center [234, 174] width 23 height 14
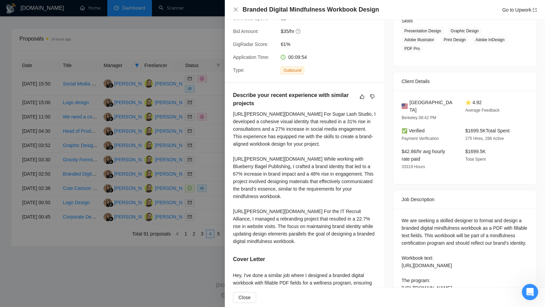
click at [210, 204] on div at bounding box center [272, 153] width 545 height 307
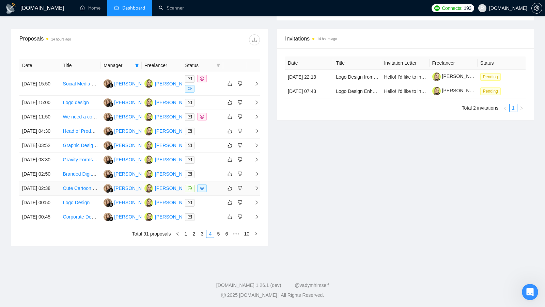
click at [215, 193] on div at bounding box center [202, 189] width 35 height 8
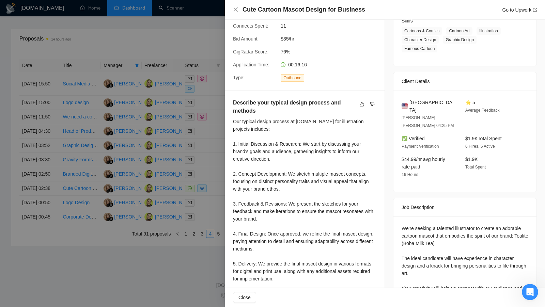
click at [161, 231] on div at bounding box center [272, 153] width 545 height 307
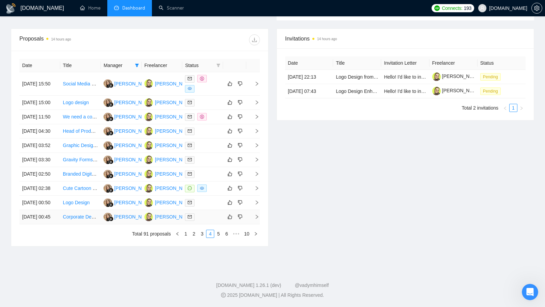
click at [199, 221] on div at bounding box center [202, 217] width 35 height 8
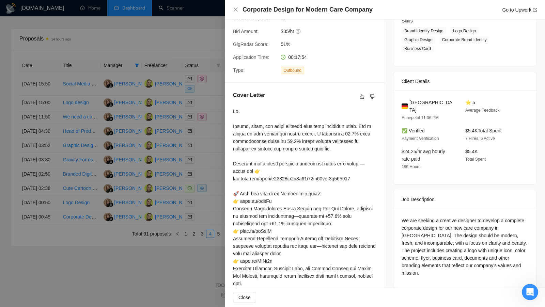
click at [151, 251] on div at bounding box center [272, 153] width 545 height 307
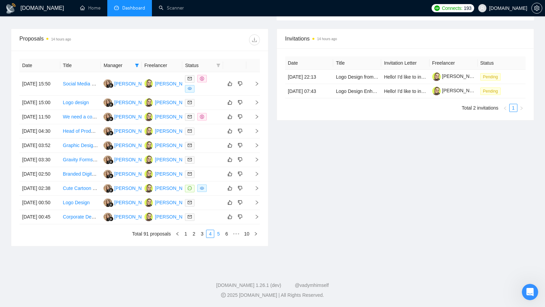
click at [217, 238] on link "5" at bounding box center [218, 233] width 7 height 7
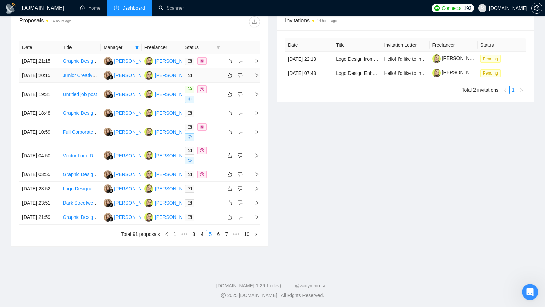
click at [208, 79] on div at bounding box center [202, 76] width 35 height 8
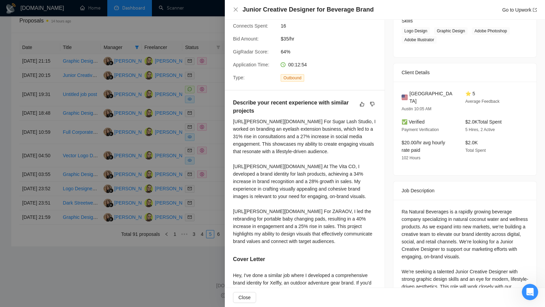
click at [193, 108] on div at bounding box center [272, 153] width 545 height 307
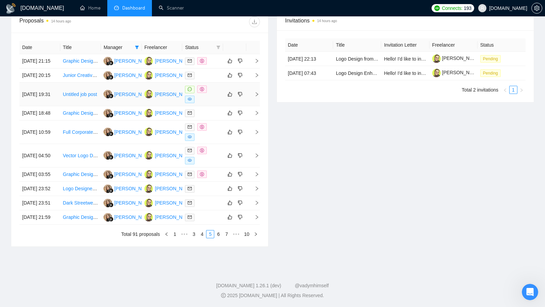
click at [214, 103] on div at bounding box center [202, 95] width 35 height 18
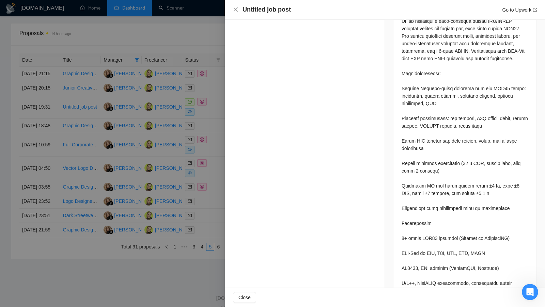
scroll to position [262, 0]
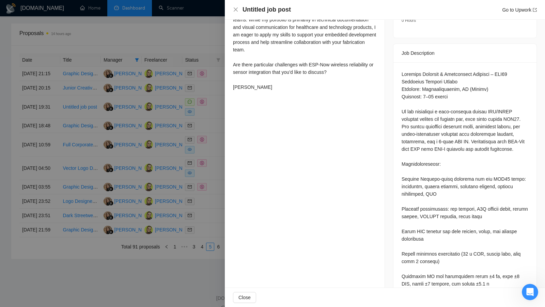
click at [209, 131] on div at bounding box center [272, 153] width 545 height 307
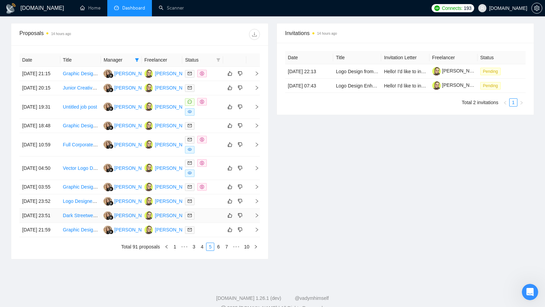
click at [208, 223] on td at bounding box center [202, 216] width 41 height 14
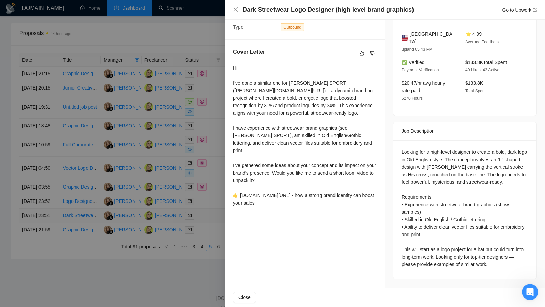
scroll to position [157, 0]
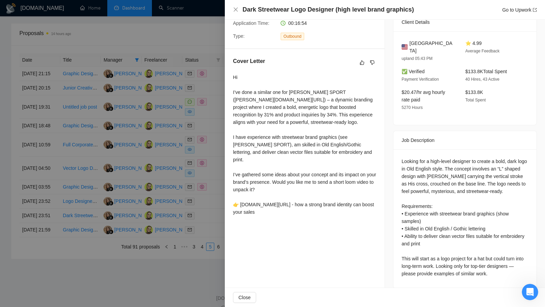
click at [186, 245] on div at bounding box center [272, 153] width 545 height 307
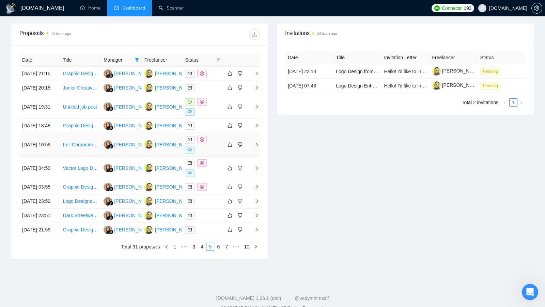
click at [218, 154] on div at bounding box center [202, 145] width 35 height 18
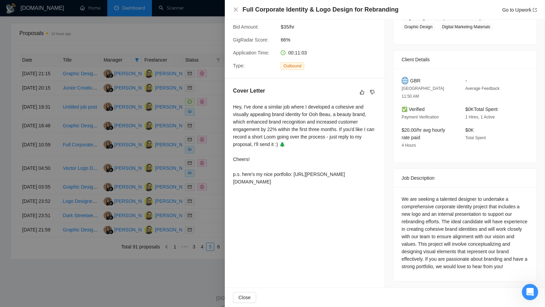
click at [201, 143] on div at bounding box center [272, 153] width 545 height 307
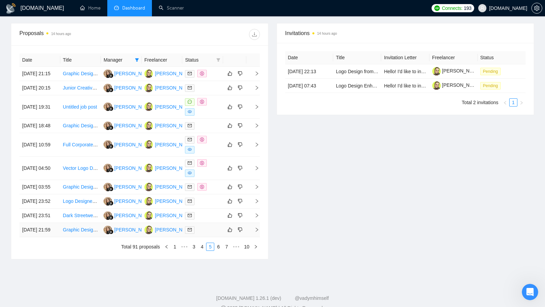
click at [216, 234] on div at bounding box center [202, 230] width 35 height 8
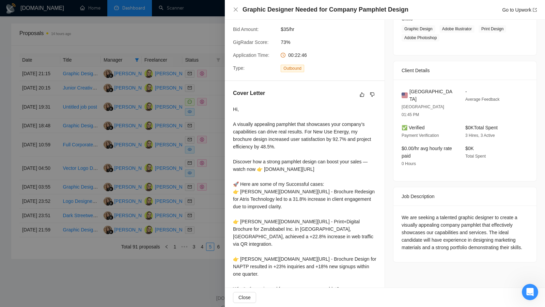
click at [148, 252] on div at bounding box center [272, 153] width 545 height 307
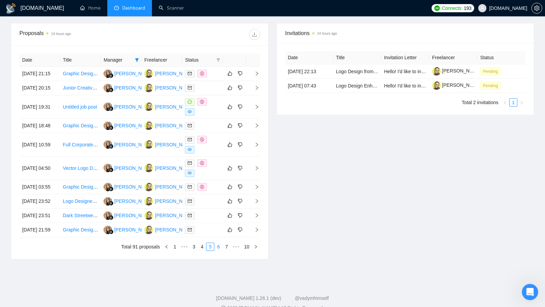
click at [218, 251] on link "6" at bounding box center [218, 246] width 7 height 7
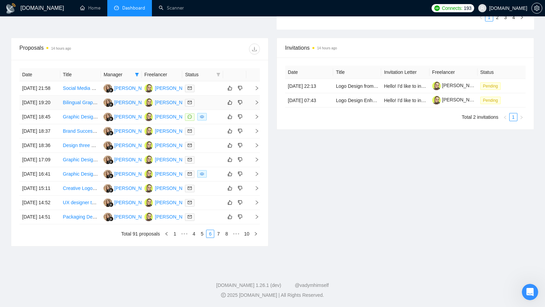
click at [214, 99] on div at bounding box center [202, 103] width 35 height 8
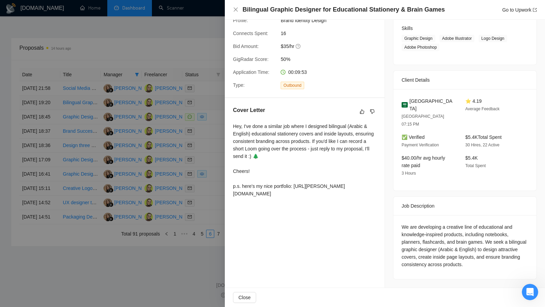
scroll to position [91, 0]
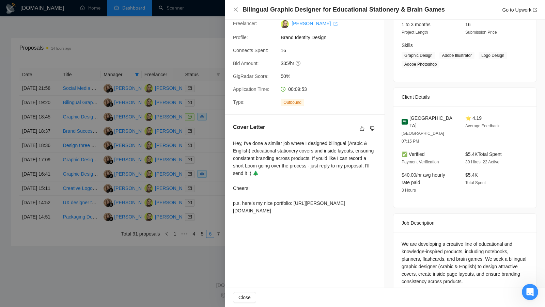
click at [198, 96] on div at bounding box center [272, 153] width 545 height 307
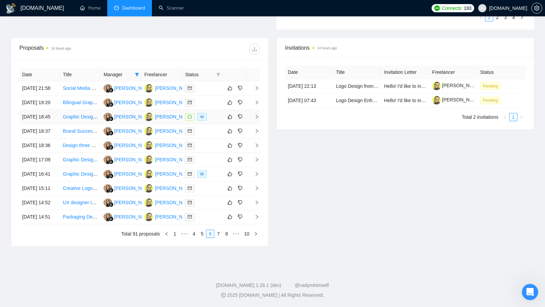
click at [213, 119] on div at bounding box center [202, 117] width 35 height 8
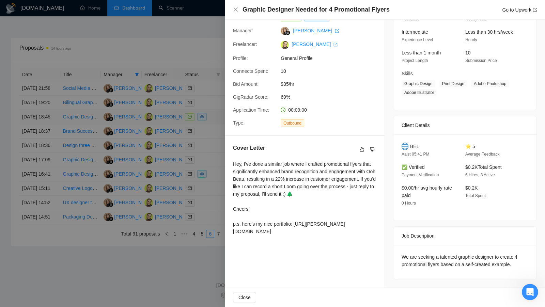
scroll to position [61, 0]
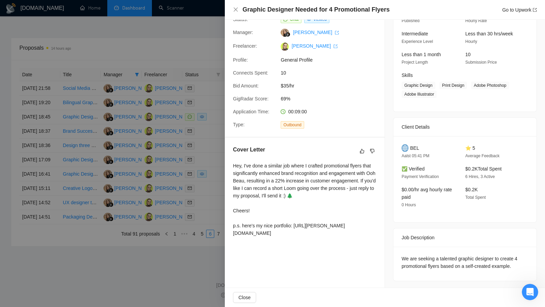
click at [206, 115] on div at bounding box center [272, 153] width 545 height 307
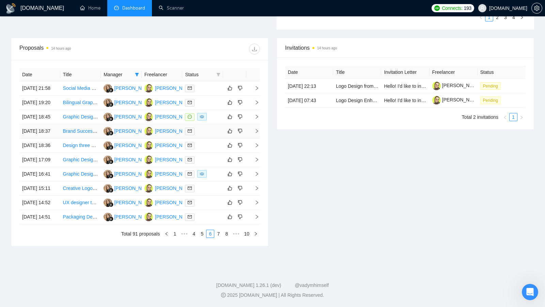
click at [209, 135] on div at bounding box center [202, 131] width 35 height 8
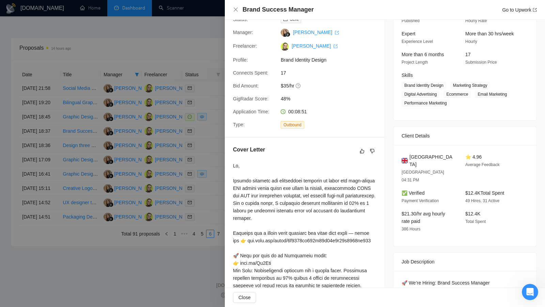
click at [182, 148] on div at bounding box center [272, 153] width 545 height 307
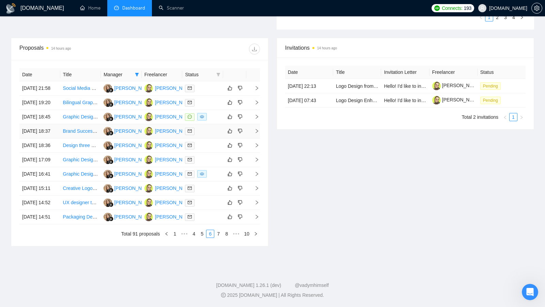
click at [205, 134] on div at bounding box center [202, 131] width 35 height 8
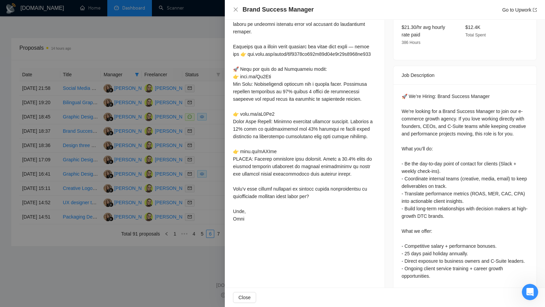
scroll to position [247, 0]
click at [183, 180] on div at bounding box center [272, 153] width 545 height 307
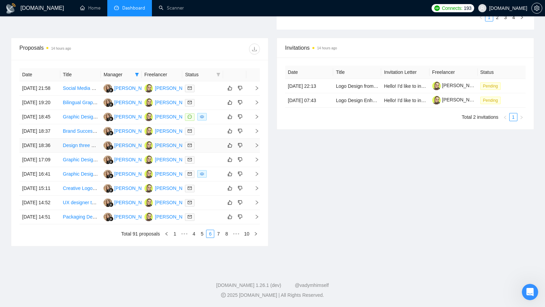
click at [206, 153] on td at bounding box center [202, 146] width 41 height 14
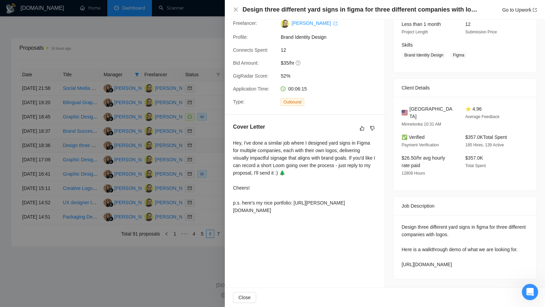
scroll to position [89, 0]
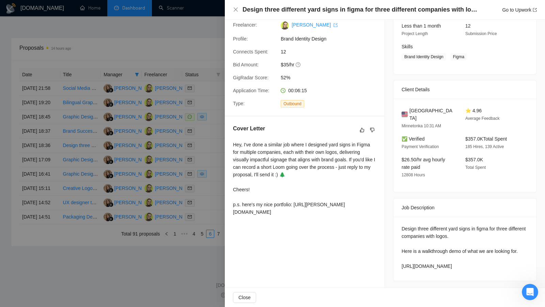
click at [146, 203] on div at bounding box center [272, 153] width 545 height 307
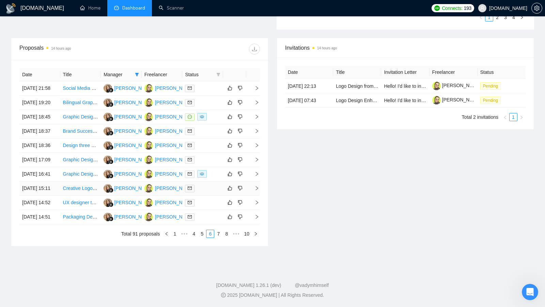
click at [203, 193] on div at bounding box center [202, 189] width 35 height 8
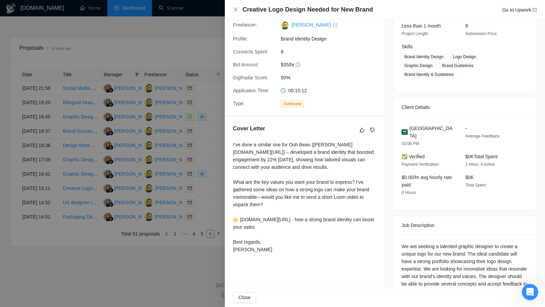
click at [99, 235] on div at bounding box center [272, 153] width 545 height 307
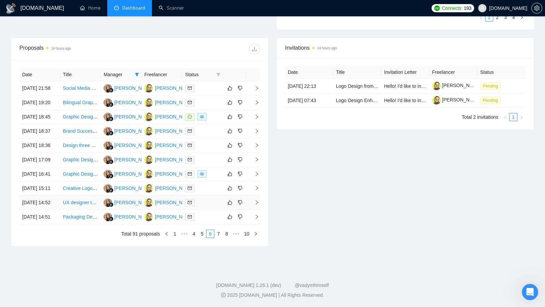
click at [204, 207] on div at bounding box center [202, 203] width 35 height 8
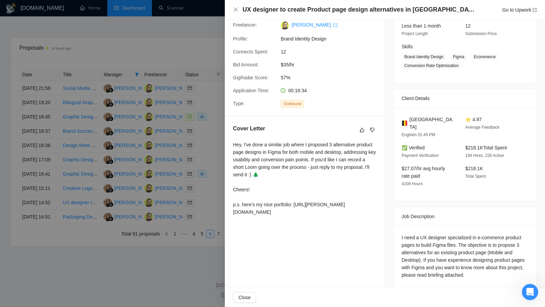
click at [194, 142] on div at bounding box center [272, 153] width 545 height 307
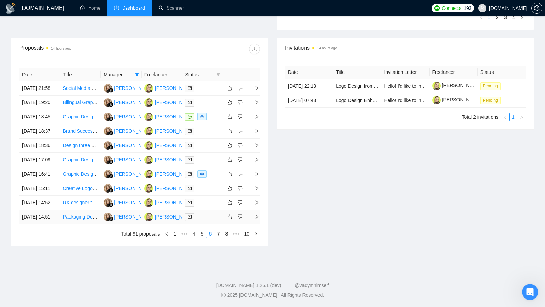
click at [211, 225] on td at bounding box center [202, 217] width 41 height 14
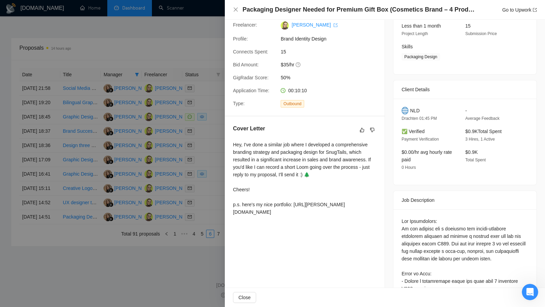
click at [189, 232] on div at bounding box center [272, 153] width 545 height 307
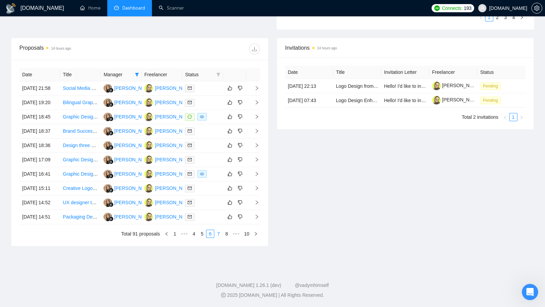
click at [216, 238] on link "7" at bounding box center [218, 233] width 7 height 7
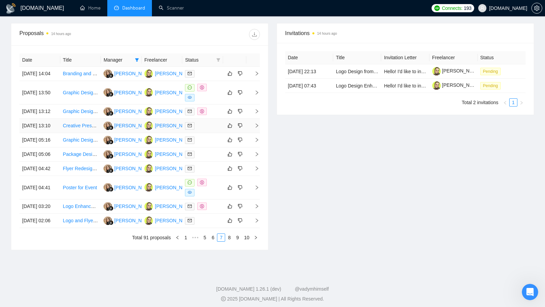
click at [218, 133] on td at bounding box center [202, 126] width 41 height 14
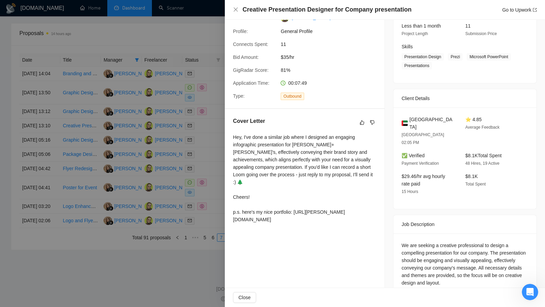
click at [209, 151] on div at bounding box center [272, 153] width 545 height 307
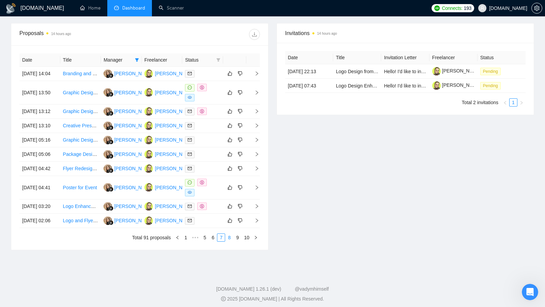
click at [228, 242] on link "8" at bounding box center [229, 237] width 7 height 7
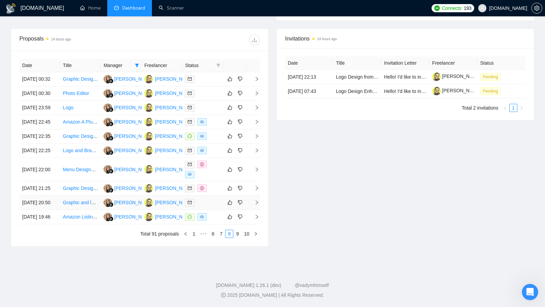
click at [205, 207] on div at bounding box center [202, 203] width 35 height 8
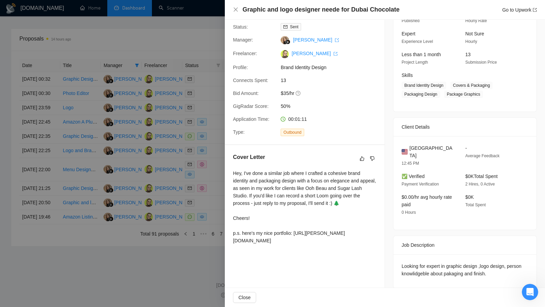
click at [203, 239] on div at bounding box center [272, 153] width 545 height 307
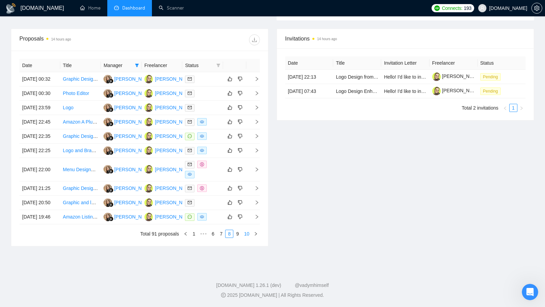
click at [243, 238] on link "10" at bounding box center [247, 233] width 10 height 7
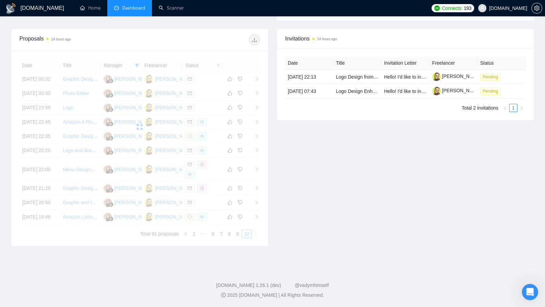
click at [239, 238] on div "Date Title Manager Freelancer Status [DATE] 00:32 Graphic Designer for Marketin…" at bounding box center [139, 148] width 241 height 179
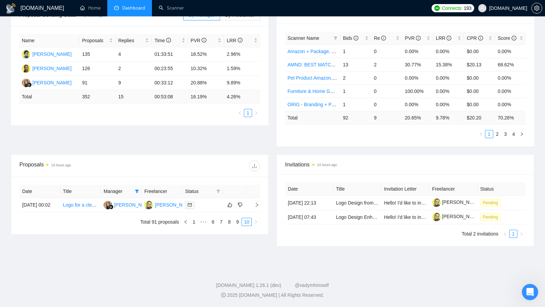
scroll to position [126, 0]
click at [238, 218] on link "9" at bounding box center [237, 221] width 7 height 7
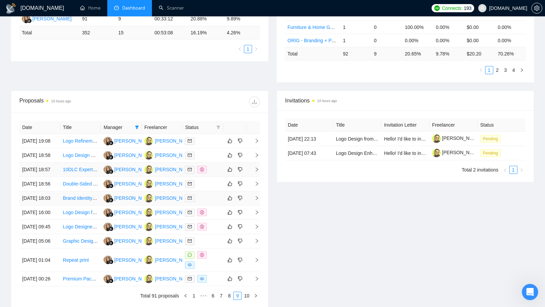
scroll to position [181, 0]
click at [210, 173] on div at bounding box center [202, 169] width 35 height 8
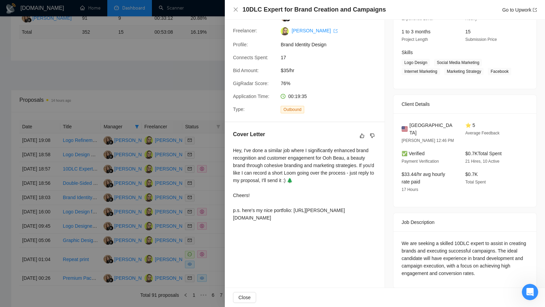
scroll to position [84, 0]
click at [204, 234] on div at bounding box center [272, 153] width 545 height 307
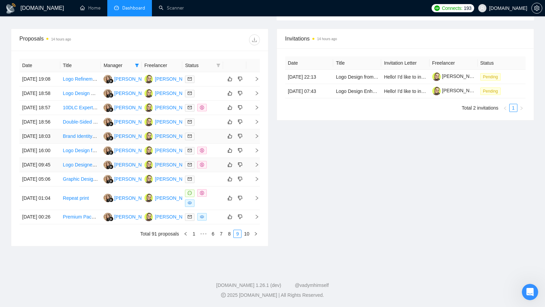
scroll to position [248, 0]
click at [213, 207] on div at bounding box center [202, 198] width 35 height 18
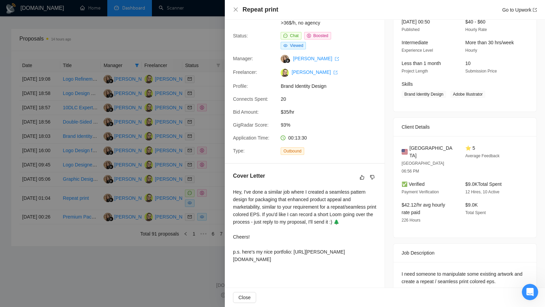
click at [131, 199] on div at bounding box center [272, 153] width 545 height 307
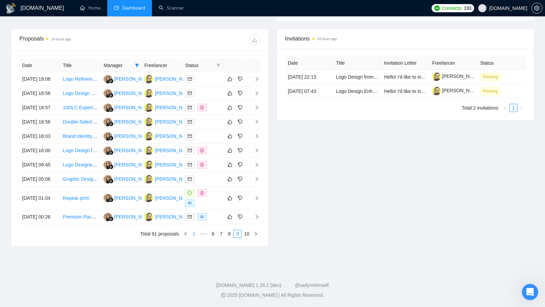
click at [196, 238] on link "1" at bounding box center [193, 233] width 7 height 7
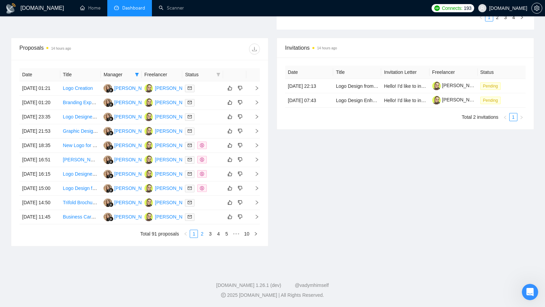
click at [203, 238] on link "2" at bounding box center [201, 233] width 7 height 7
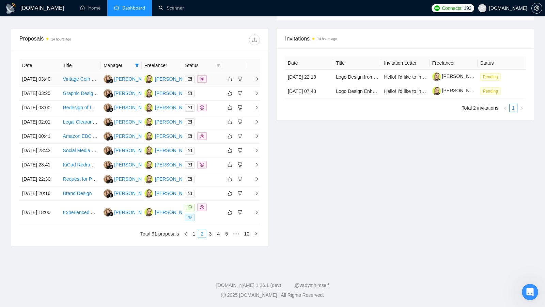
click at [219, 75] on div at bounding box center [202, 79] width 35 height 8
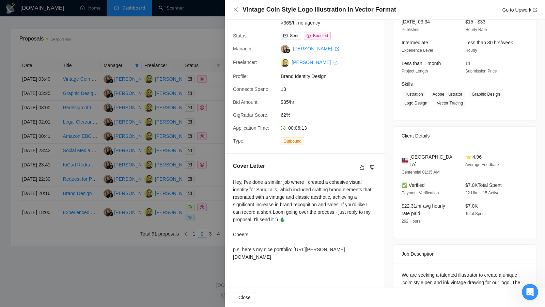
click at [217, 82] on div at bounding box center [272, 153] width 545 height 307
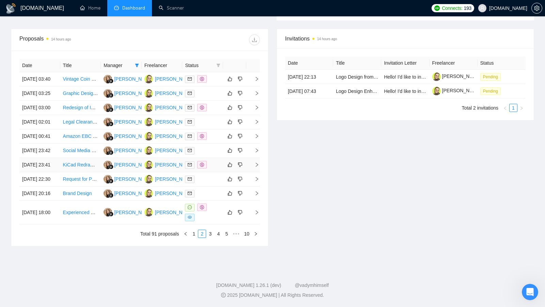
click at [211, 172] on td at bounding box center [202, 165] width 41 height 14
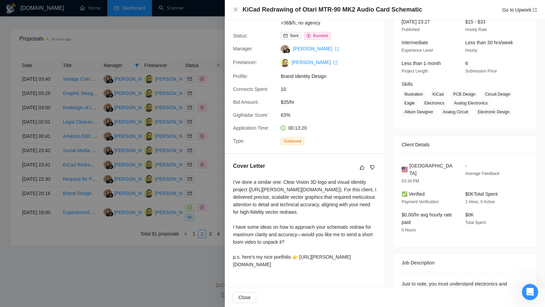
scroll to position [0, 0]
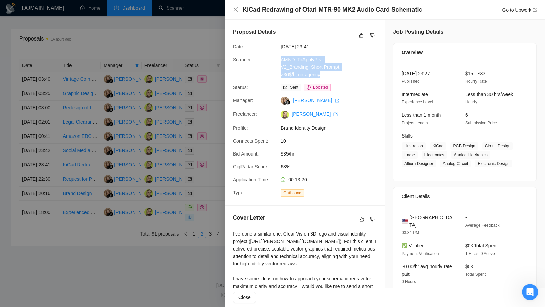
drag, startPoint x: 280, startPoint y: 58, endPoint x: 332, endPoint y: 77, distance: 55.0
click at [332, 77] on div "AMND: ToApplyPls - V2_Branding, Short Prompt, >36$/h, no agency" at bounding box center [314, 67] width 72 height 22
copy link "AMND: ToApplyPls - V2_Branding, Short Prompt, >36$/h, no agency"
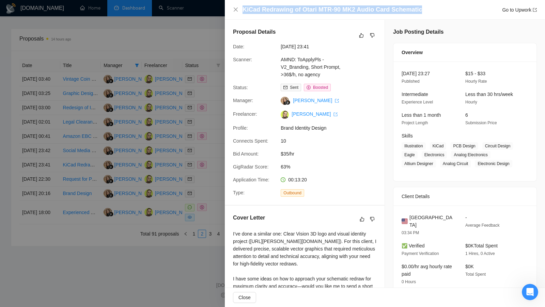
drag, startPoint x: 243, startPoint y: 9, endPoint x: 443, endPoint y: 10, distance: 199.7
click at [444, 11] on div "KiCad Redrawing of Otari MTR-90 MK2 Audio Card Schematic Go to Upwork" at bounding box center [390, 9] width 294 height 9
copy h4 "KiCad Redrawing of Otari MTR-90 MK2 Audio Card Schematic"
click at [234, 9] on icon "close" at bounding box center [236, 9] width 4 height 4
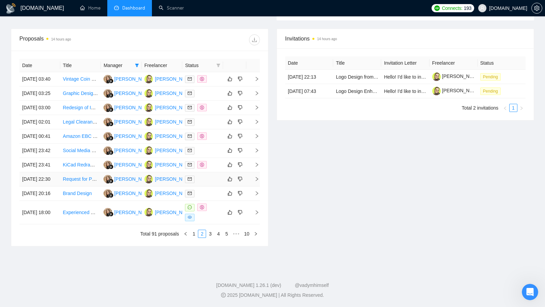
click at [207, 183] on div at bounding box center [202, 180] width 35 height 8
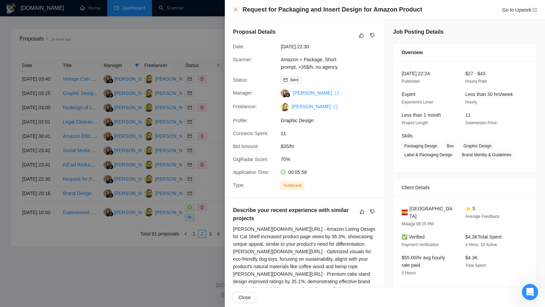
click at [196, 196] on div at bounding box center [272, 153] width 545 height 307
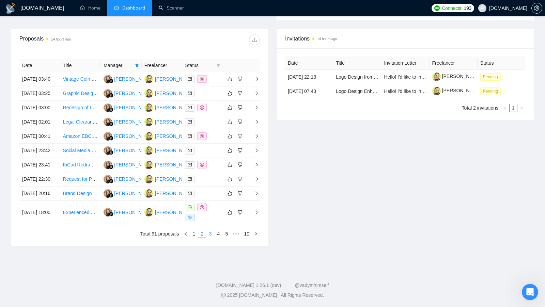
click at [211, 238] on link "3" at bounding box center [210, 233] width 7 height 7
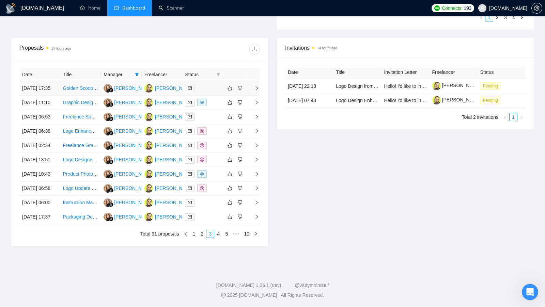
click at [205, 85] on div at bounding box center [202, 89] width 35 height 8
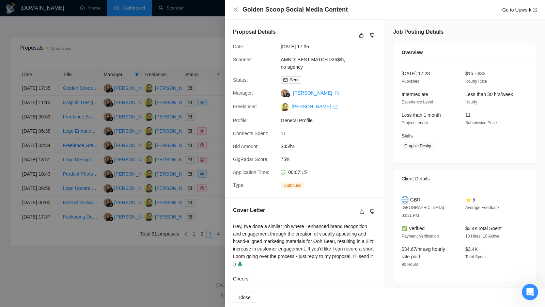
click at [194, 58] on div at bounding box center [272, 153] width 545 height 307
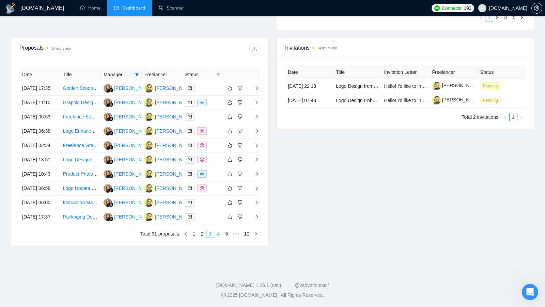
click at [218, 238] on link "4" at bounding box center [218, 233] width 7 height 7
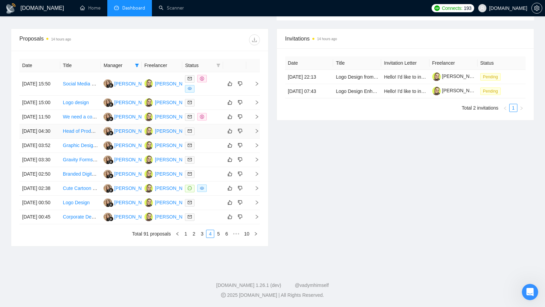
click at [208, 135] on div at bounding box center [202, 131] width 35 height 8
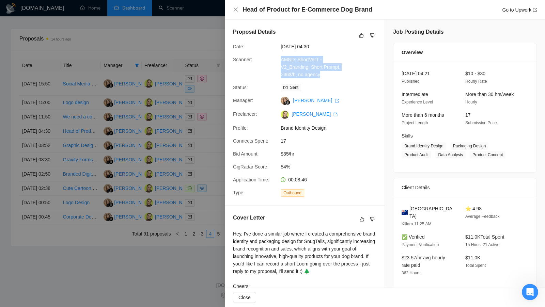
drag, startPoint x: 277, startPoint y: 57, endPoint x: 338, endPoint y: 74, distance: 63.0
click at [339, 75] on div "Scanner: AMND: ShortVerT - V2_Branding, Short Prompt, >36$/h, no agency" at bounding box center [301, 67] width 143 height 22
copy div "AMND: ShortVerT - V2_Branding, Short Prompt, >36$/h, no agency"
drag, startPoint x: 244, startPoint y: 9, endPoint x: 388, endPoint y: 15, distance: 144.3
click at [389, 15] on div "Head of Product for E-Commerce Dog Brand Go to Upwork" at bounding box center [385, 10] width 320 height 20
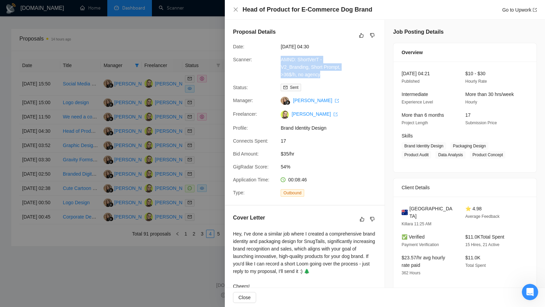
copy div "Head of Product for E-Commerce Dog Brand Go to Upwork"
click at [151, 35] on div at bounding box center [272, 153] width 545 height 307
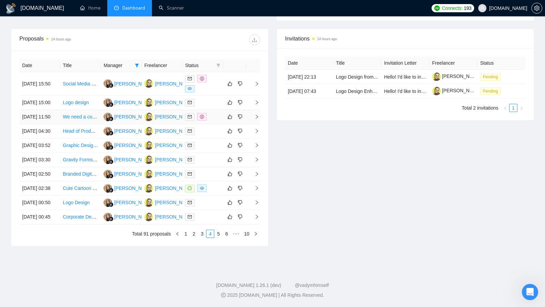
click at [210, 118] on div at bounding box center [202, 117] width 35 height 8
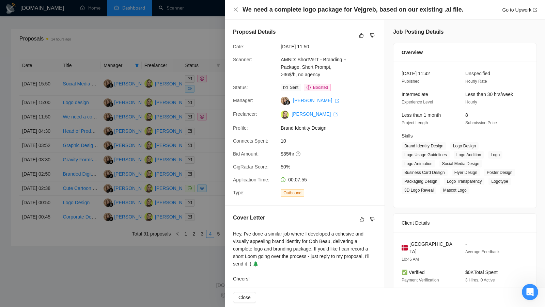
click at [180, 114] on div at bounding box center [272, 153] width 545 height 307
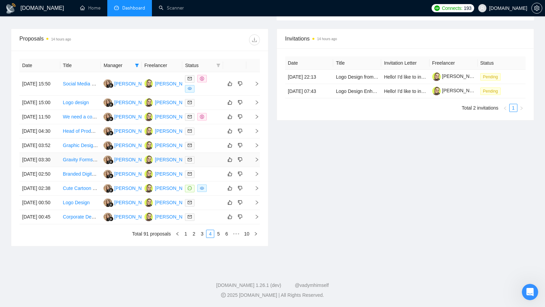
click at [211, 164] on div at bounding box center [202, 160] width 35 height 8
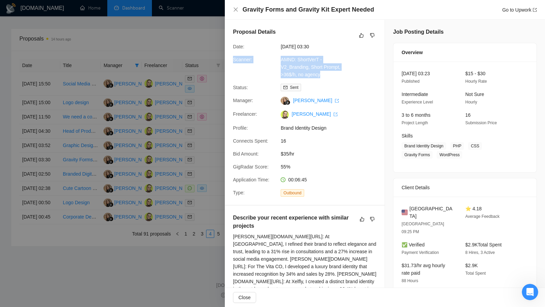
drag, startPoint x: 277, startPoint y: 55, endPoint x: 328, endPoint y: 74, distance: 54.1
click at [330, 74] on div "Proposal Details Date: [DATE] 03:30 Scanner: AMND: ShortVerT - V2_Branding, Sho…" at bounding box center [305, 112] width 160 height 185
click at [328, 74] on div "AMND: ShortVerT - V2_Branding, Short Prompt, >36$/h, no agency" at bounding box center [314, 67] width 72 height 22
drag, startPoint x: 328, startPoint y: 74, endPoint x: 281, endPoint y: 58, distance: 49.6
click at [281, 58] on div "AMND: ShortVerT - V2_Branding, Short Prompt, >36$/h, no agency" at bounding box center [314, 67] width 72 height 22
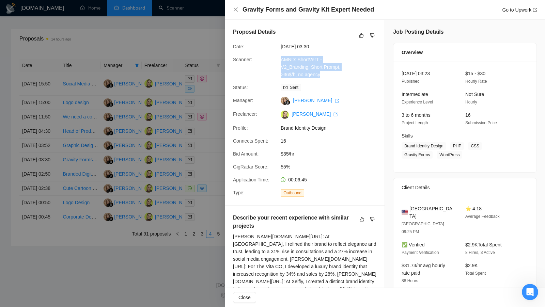
copy link "AMND: ShortVerT - V2_Branding, Short Prompt, >36$/h, no agency"
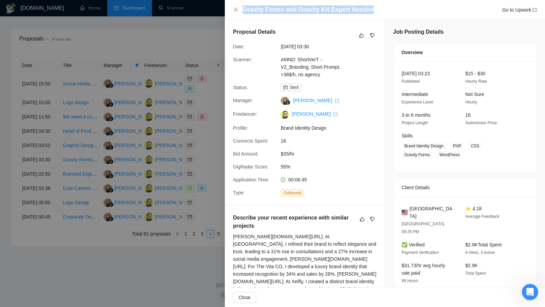
drag, startPoint x: 244, startPoint y: 10, endPoint x: 381, endPoint y: 11, distance: 137.3
click at [381, 11] on div "Gravity Forms and Gravity Kit Expert Needed Go to Upwork" at bounding box center [390, 9] width 294 height 9
copy h4 "Gravity Forms and Gravity Kit Expert Needed"
click at [90, 169] on div at bounding box center [272, 153] width 545 height 307
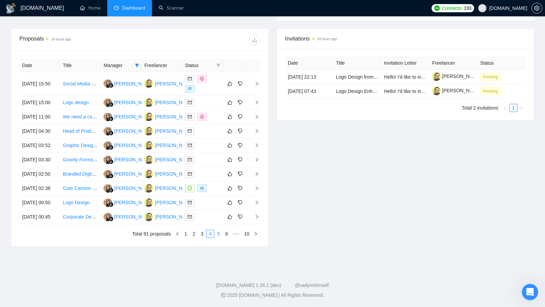
click at [220, 238] on link "5" at bounding box center [218, 233] width 7 height 7
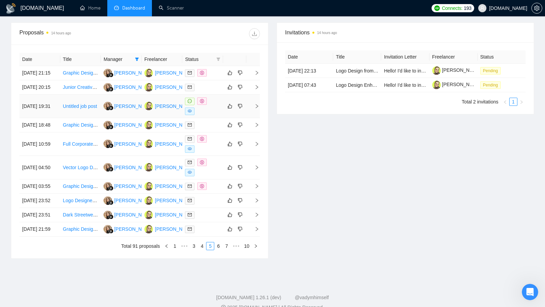
click at [214, 115] on div at bounding box center [202, 106] width 35 height 18
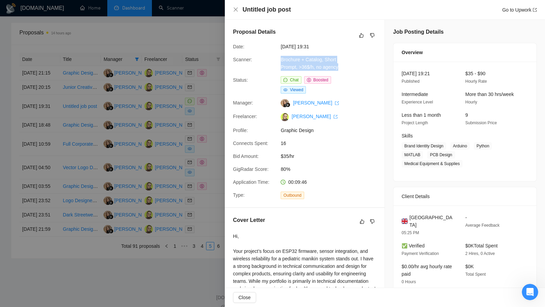
drag, startPoint x: 277, startPoint y: 58, endPoint x: 351, endPoint y: 66, distance: 74.8
click at [351, 66] on div "Scanner: Brochure + Catalog, Short Prompt, >36$/h, no agency" at bounding box center [301, 63] width 143 height 15
copy div "Brochure + Catalog, Short Prompt, >36$/h, no agency"
drag, startPoint x: 241, startPoint y: 10, endPoint x: 301, endPoint y: 10, distance: 59.6
click at [302, 10] on div "Untitled job post Go to Upwork" at bounding box center [385, 9] width 304 height 9
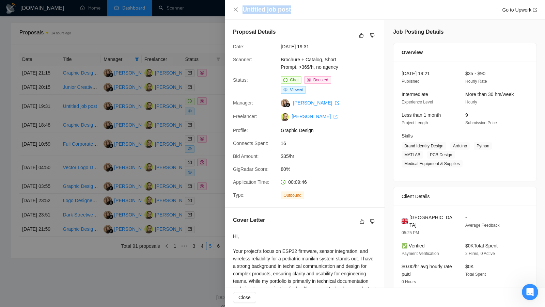
copy h4 "Untitled job post"
click at [190, 174] on div at bounding box center [272, 153] width 545 height 307
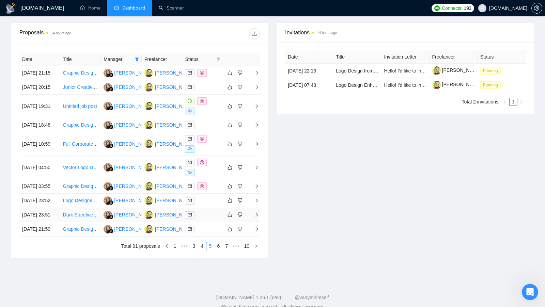
click at [211, 219] on div at bounding box center [202, 215] width 35 height 8
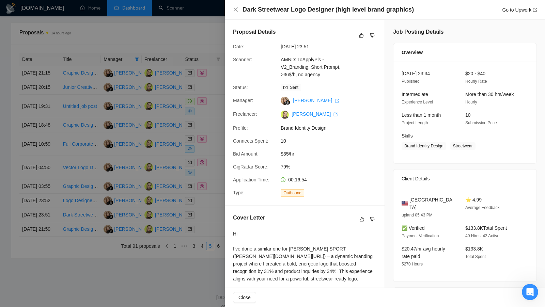
click at [177, 202] on div at bounding box center [272, 153] width 545 height 307
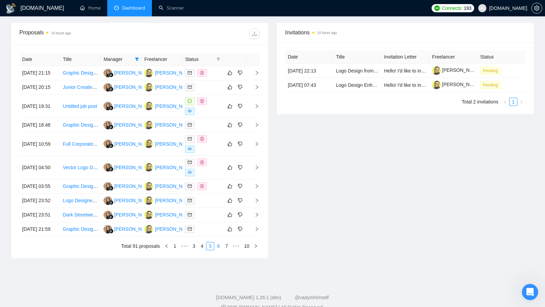
click at [218, 250] on link "6" at bounding box center [218, 246] width 7 height 7
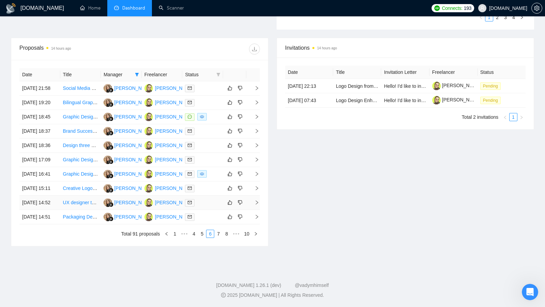
click at [210, 210] on td at bounding box center [202, 203] width 41 height 14
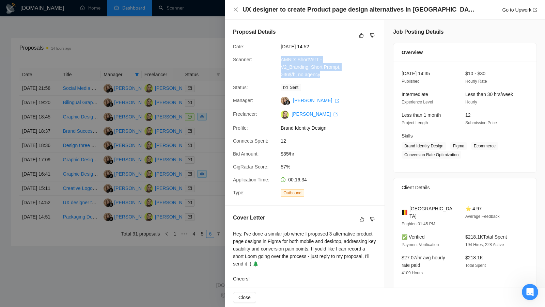
drag, startPoint x: 324, startPoint y: 77, endPoint x: 279, endPoint y: 59, distance: 48.3
click at [279, 59] on div "AMND: ShortVerT - V2_Branding, Short Prompt, >36$/h, no agency" at bounding box center [314, 67] width 72 height 22
copy link "AMND: ShortVerT - V2_Branding, Short Prompt, >36$/h, no agency"
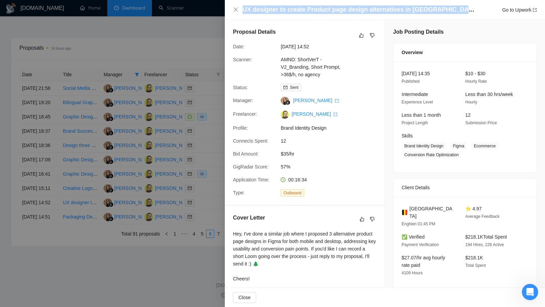
drag, startPoint x: 242, startPoint y: 11, endPoint x: 463, endPoint y: 11, distance: 220.5
click at [463, 11] on div "UX designer to create Product page design alternatives in Figma Go to Upwork" at bounding box center [390, 9] width 294 height 9
copy h4 "UX designer to create Product page design alternatives in [GEOGRAPHIC_DATA]"
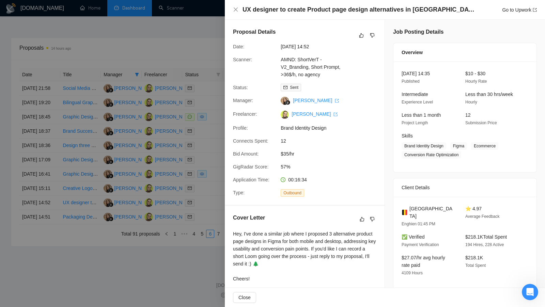
click at [174, 186] on div at bounding box center [272, 153] width 545 height 307
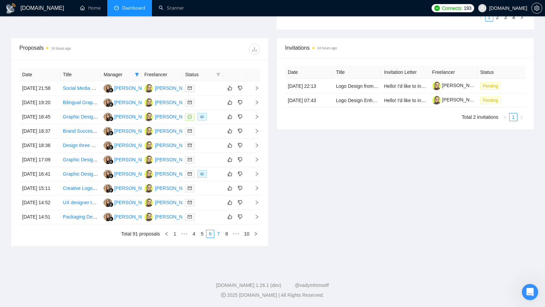
click at [219, 238] on link "7" at bounding box center [218, 233] width 7 height 7
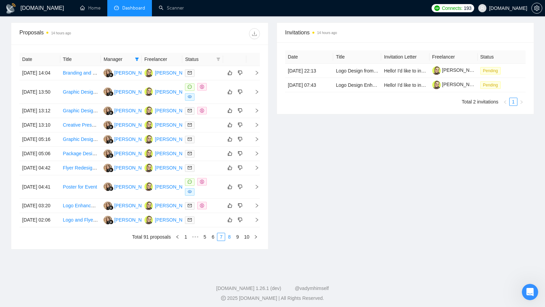
click at [229, 241] on link "8" at bounding box center [229, 236] width 7 height 7
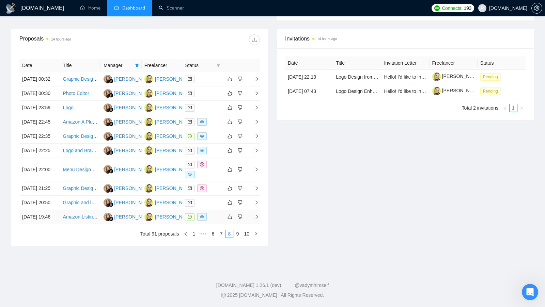
click at [212, 221] on div at bounding box center [202, 217] width 35 height 8
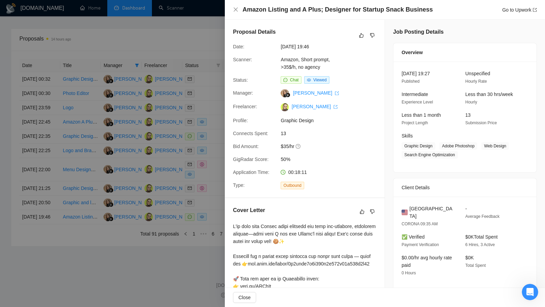
click at [211, 229] on div at bounding box center [272, 153] width 545 height 307
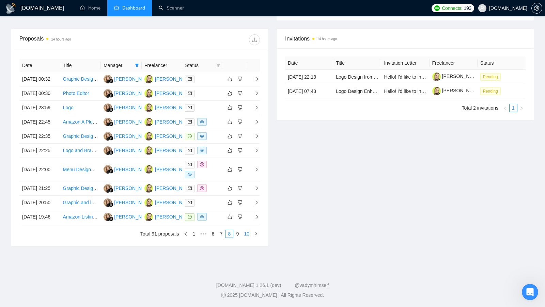
click at [242, 238] on li "10" at bounding box center [247, 234] width 10 height 8
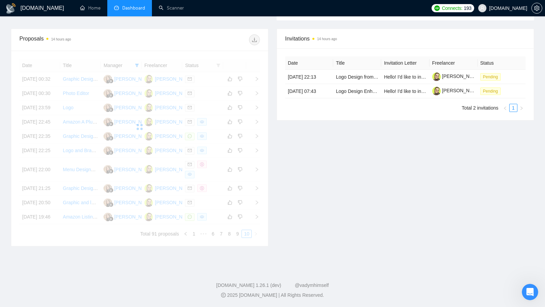
click at [238, 238] on div "Date Title Manager Freelancer Status [DATE] 00:32 Graphic Designer for Marketin…" at bounding box center [139, 148] width 241 height 179
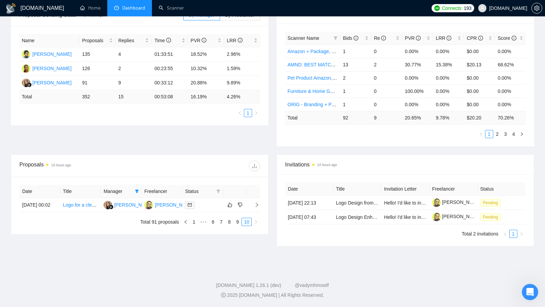
scroll to position [126, 0]
click at [235, 218] on link "9" at bounding box center [237, 221] width 7 height 7
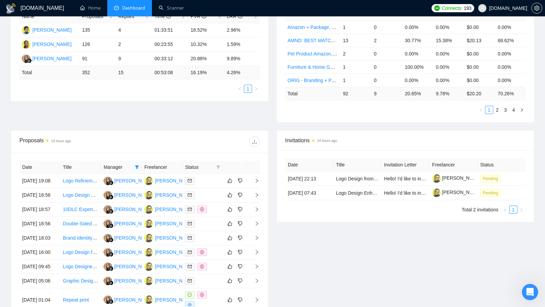
scroll to position [154, 0]
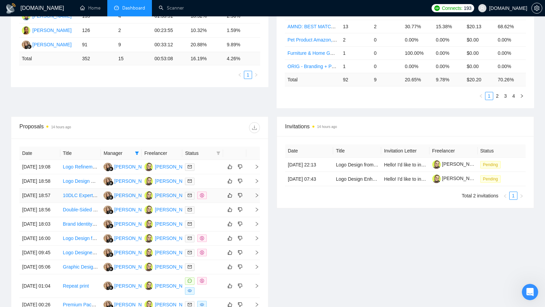
click at [212, 200] on div at bounding box center [202, 196] width 35 height 8
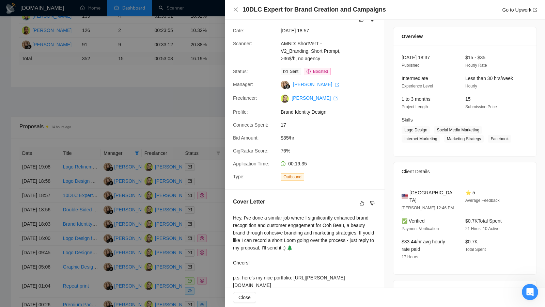
scroll to position [92, 0]
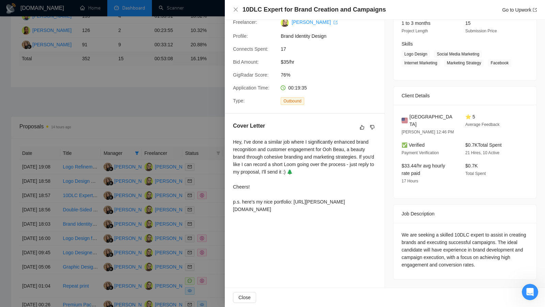
click at [207, 207] on div at bounding box center [272, 153] width 545 height 307
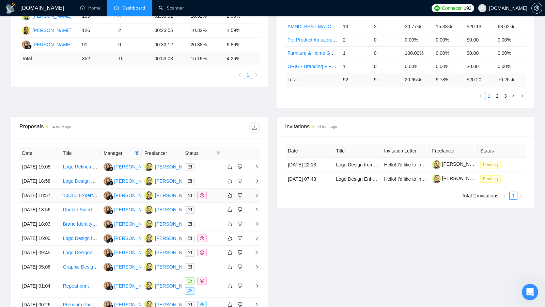
click at [215, 200] on div at bounding box center [202, 196] width 35 height 8
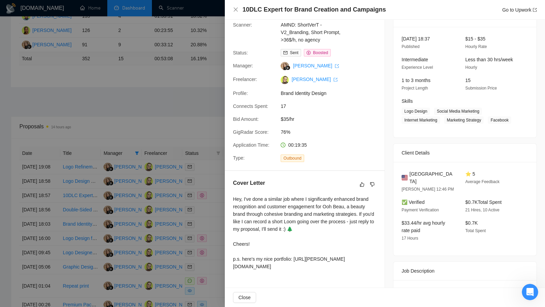
scroll to position [0, 0]
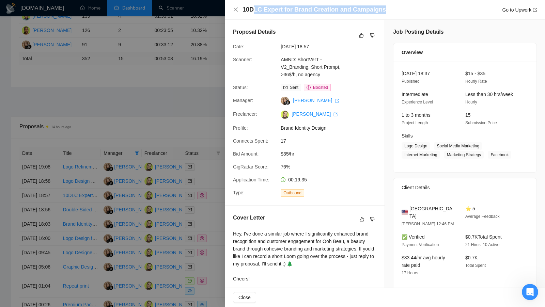
drag, startPoint x: 387, startPoint y: 10, endPoint x: 255, endPoint y: 8, distance: 131.9
click at [255, 8] on div "10DLC Expert for Brand Creation and Campaigns Go to Upwork" at bounding box center [390, 9] width 294 height 9
click at [179, 114] on div at bounding box center [272, 153] width 545 height 307
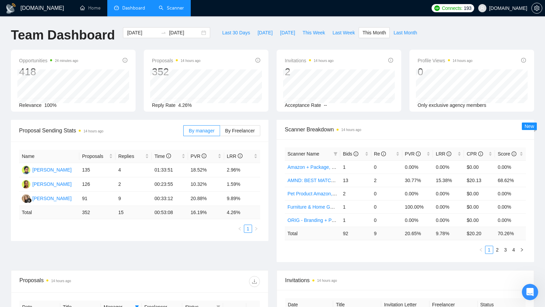
click at [177, 5] on link "Scanner" at bounding box center [171, 8] width 25 height 6
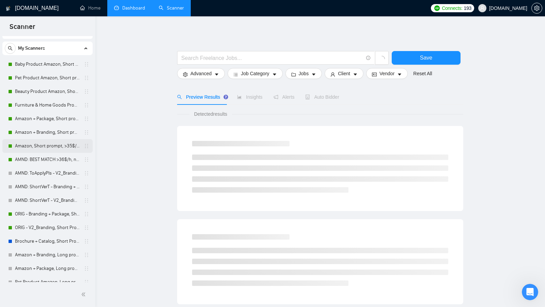
scroll to position [15, 0]
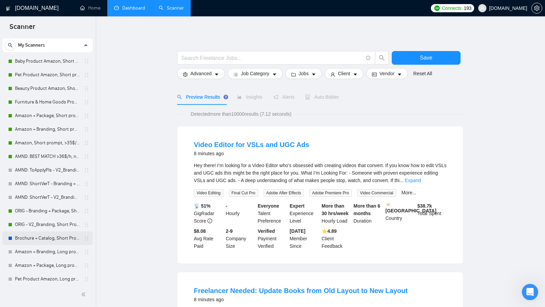
click at [40, 241] on link "Brochure + Catalog, Short Prompt, >36$/h, no agency" at bounding box center [47, 239] width 65 height 14
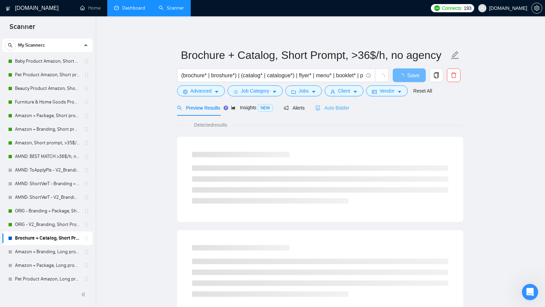
click at [346, 103] on div "Auto Bidder" at bounding box center [333, 108] width 34 height 16
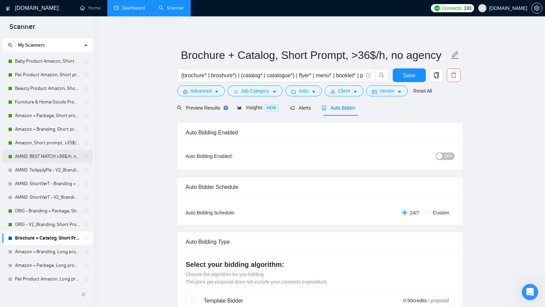
click at [44, 155] on link "AMND: BEST MATCH >36$/h, no agency" at bounding box center [47, 157] width 65 height 14
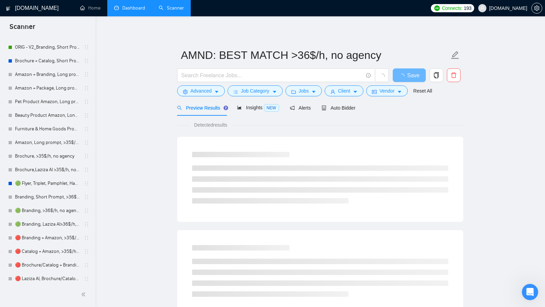
scroll to position [203, 0]
